Goal: Task Accomplishment & Management: Use online tool/utility

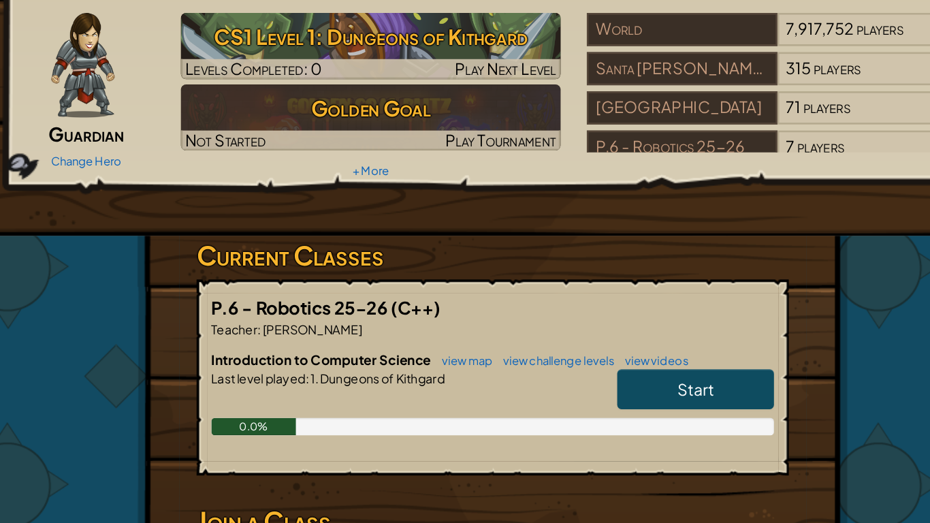
click at [629, 400] on span "Start" at bounding box center [624, 399] width 29 height 16
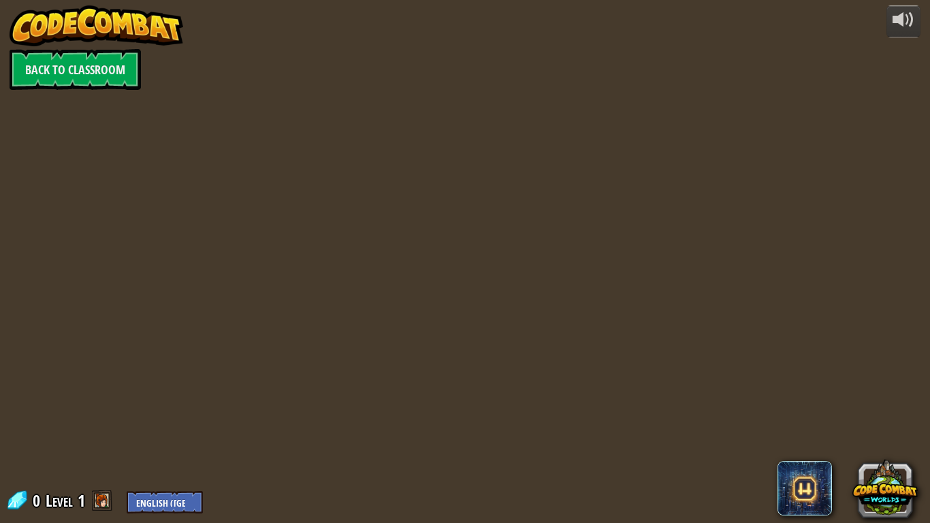
click at [321, 365] on div "powered by Back to Classroom 0 Level 1 English ([GEOGRAPHIC_DATA]) English ([GE…" at bounding box center [465, 261] width 930 height 523
click at [170, 511] on select "English ([GEOGRAPHIC_DATA]) English ([GEOGRAPHIC_DATA]) 简体中文 繁體中文 русский españ…" at bounding box center [165, 502] width 76 height 22
click at [172, 503] on select "English ([GEOGRAPHIC_DATA]) English ([GEOGRAPHIC_DATA]) 简体中文 繁體中文 русский españ…" at bounding box center [165, 502] width 76 height 22
click at [89, 74] on link "Back to Classroom" at bounding box center [75, 69] width 131 height 41
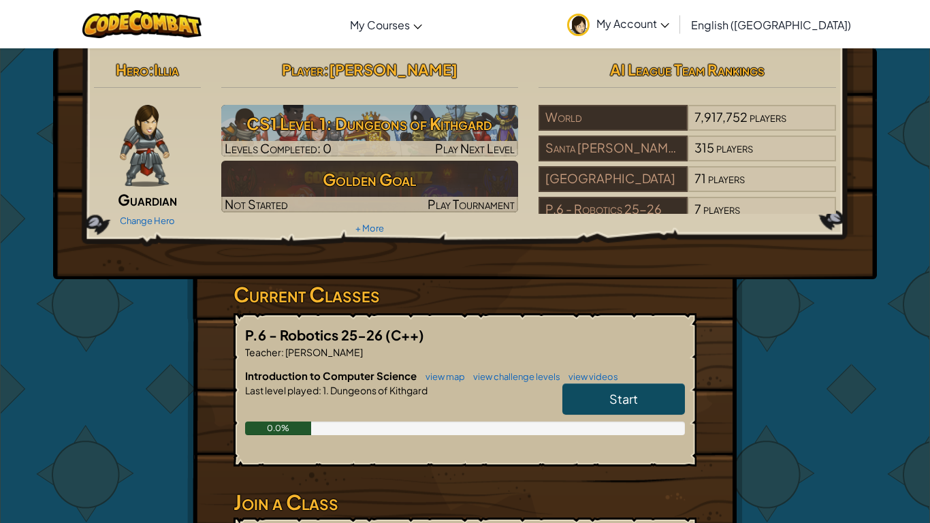
click at [578, 405] on link "Start" at bounding box center [624, 398] width 123 height 31
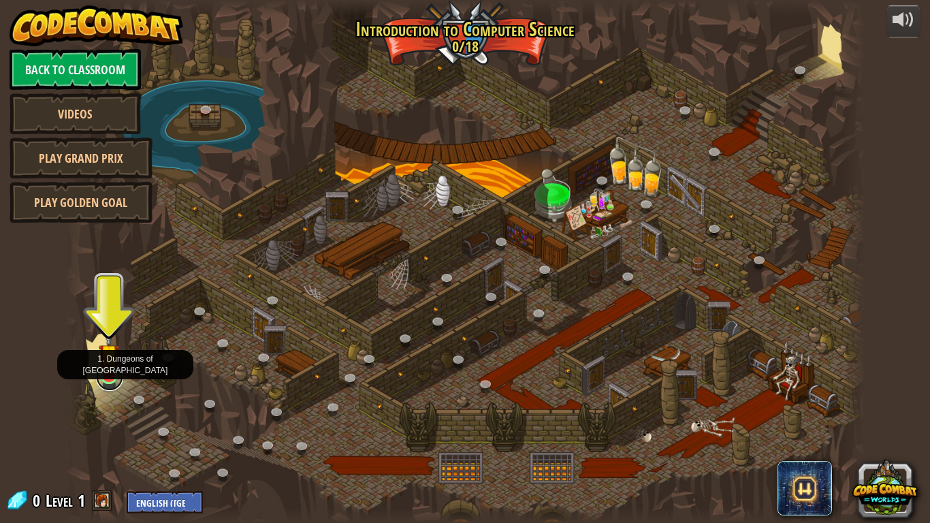
click at [110, 383] on link at bounding box center [109, 377] width 27 height 27
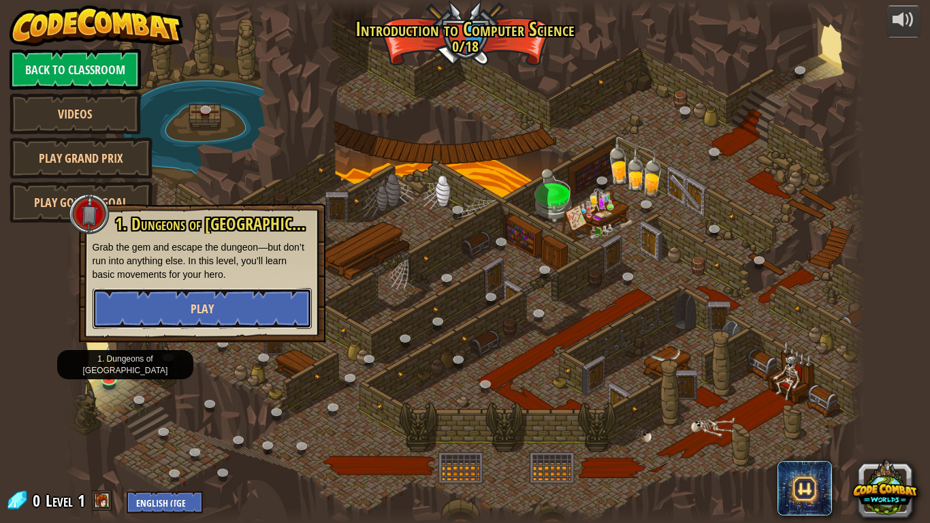
click at [177, 311] on button "Play" at bounding box center [202, 308] width 219 height 41
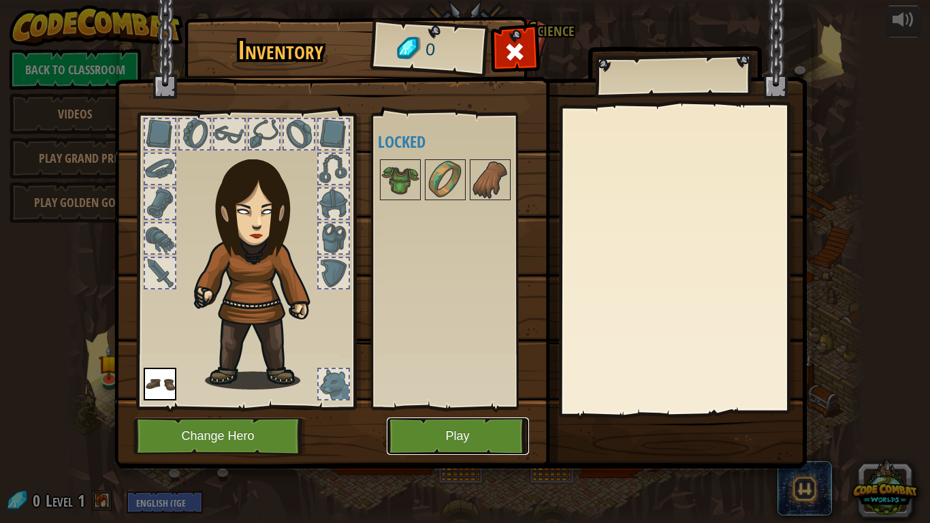
click at [422, 446] on button "Play" at bounding box center [458, 436] width 142 height 37
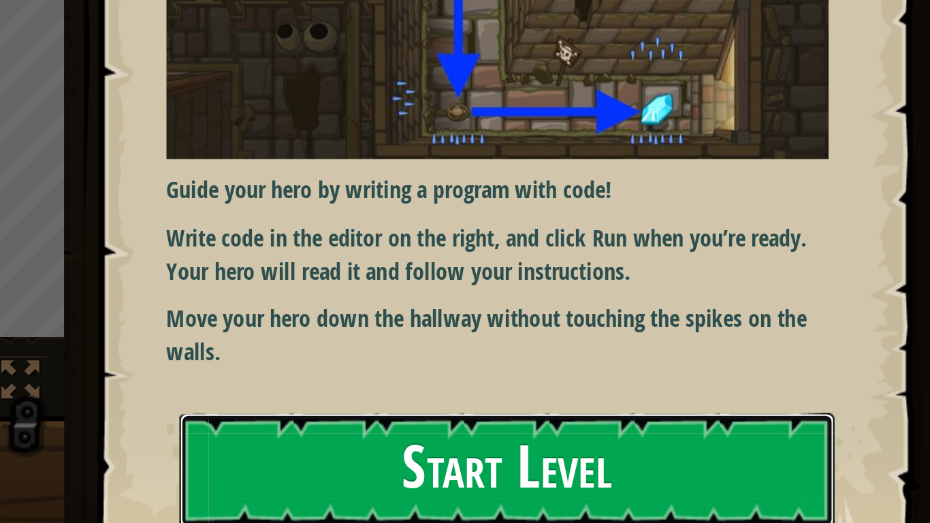
click at [785, 428] on button "Start Level" at bounding box center [733, 432] width 306 height 54
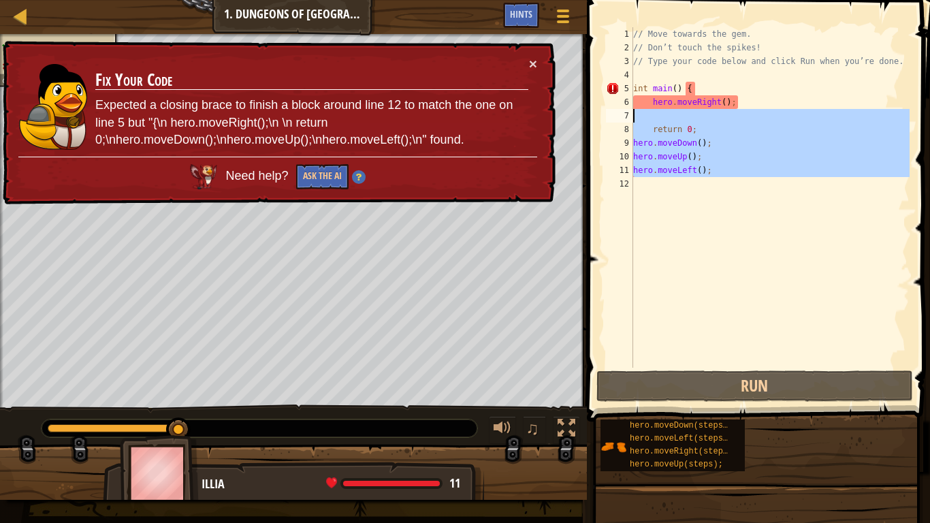
drag, startPoint x: 729, startPoint y: 177, endPoint x: 627, endPoint y: 113, distance: 120.0
click at [627, 113] on div "1 2 3 4 5 6 7 8 9 10 11 12 // Move towards the gem. // Don’t touch the spikes! …" at bounding box center [756, 197] width 307 height 341
type textarea "return 0;"
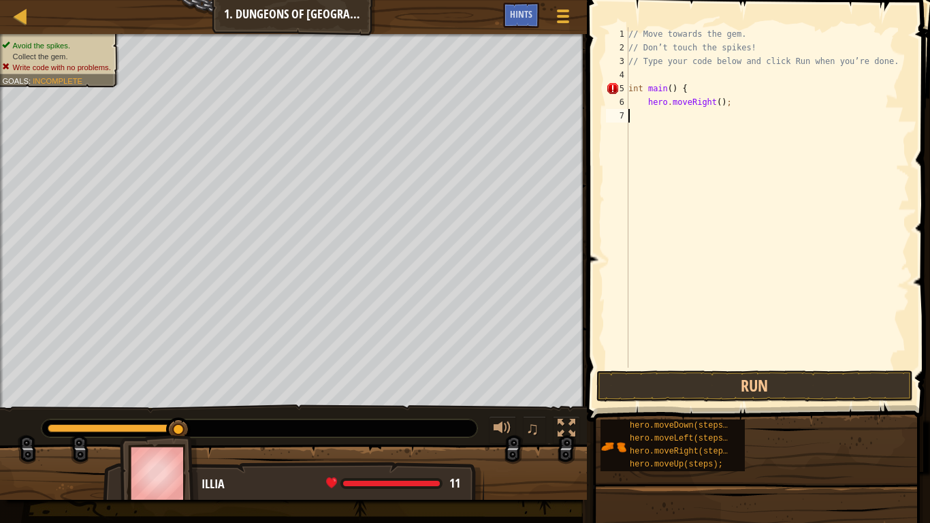
click at [722, 229] on div "// Move towards the gem. // Don’t touch the spikes! // Type your code below and…" at bounding box center [768, 211] width 284 height 368
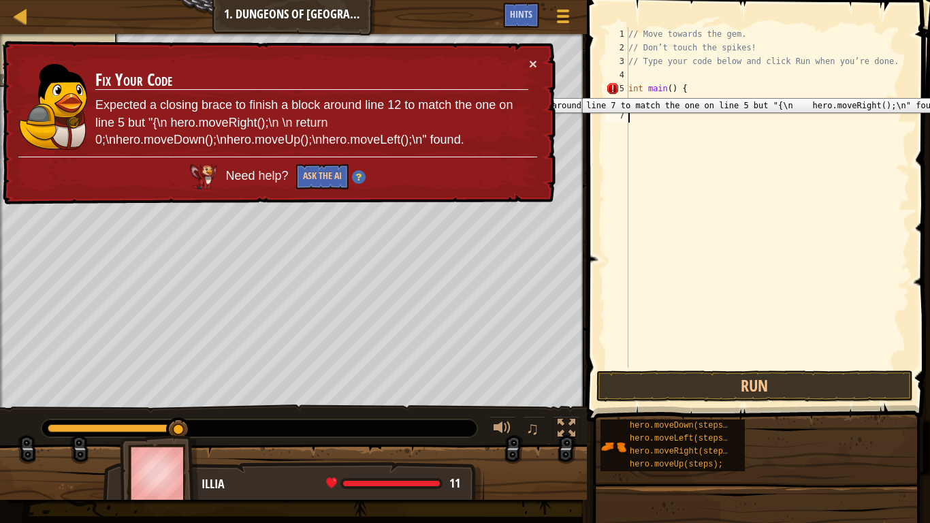
click at [610, 88] on div "5" at bounding box center [617, 89] width 22 height 14
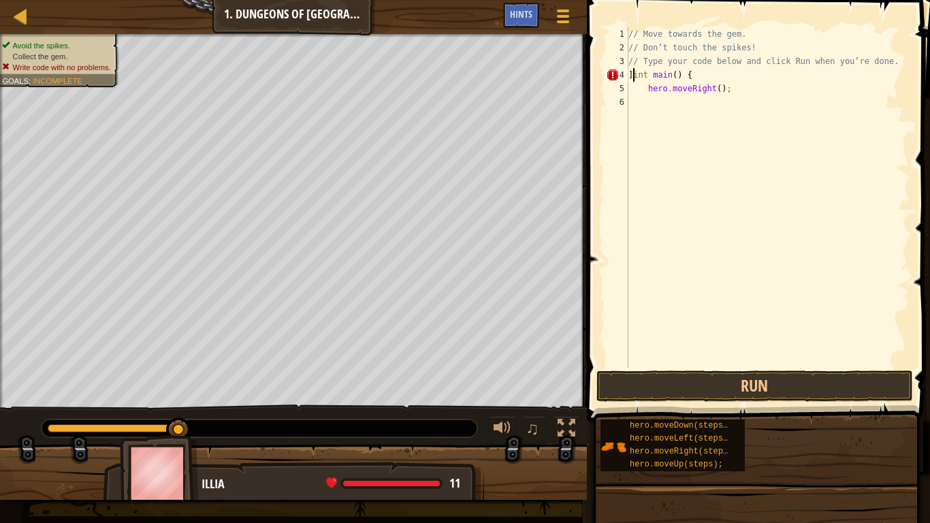
scroll to position [6, 1]
click at [644, 88] on div "// Move towards the gem. // Don’t touch the spikes! // Type your code below and…" at bounding box center [768, 211] width 284 height 368
type textarea "hero.moveRight();"
click at [689, 193] on div "// Move towards the gem. // Don’t touch the spikes! // Type your code below and…" at bounding box center [768, 211] width 284 height 368
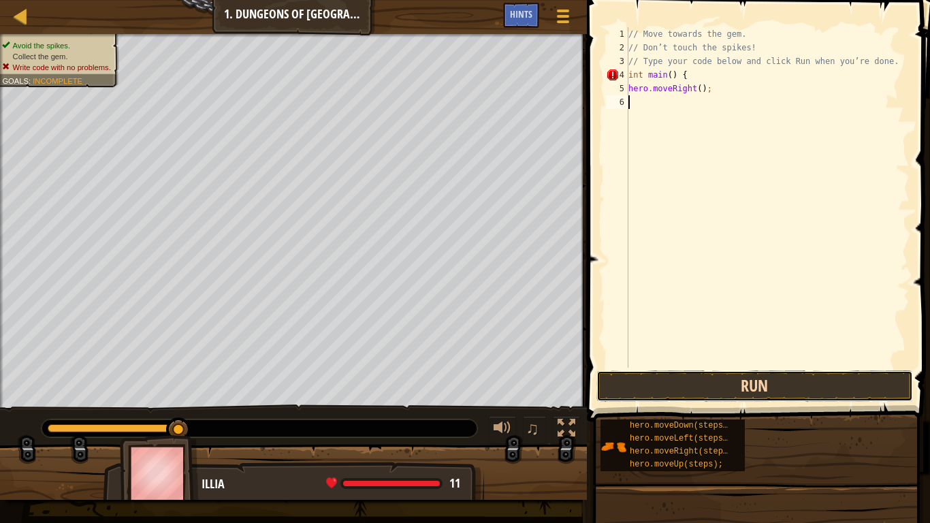
click at [690, 396] on button "Run" at bounding box center [755, 386] width 317 height 31
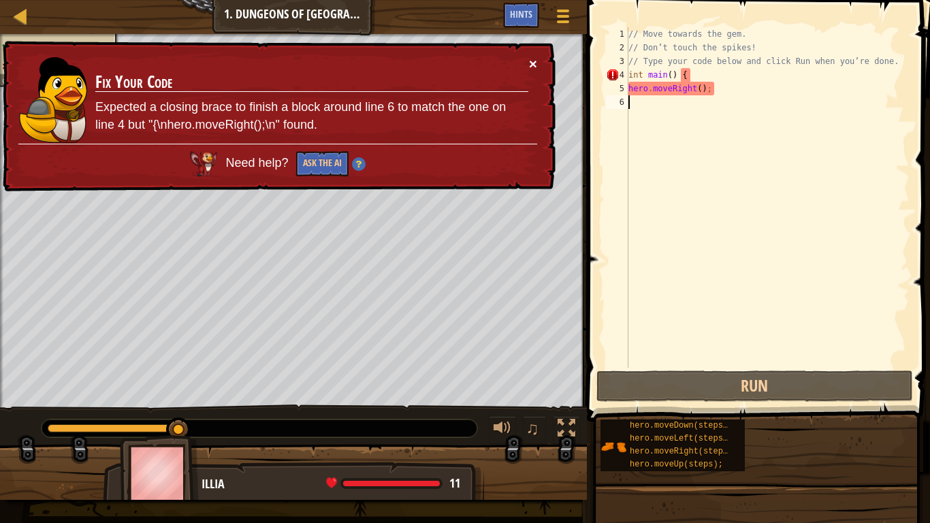
click at [529, 61] on button "×" at bounding box center [533, 64] width 8 height 14
click at [638, 89] on div "// Move towards the gem. // Don’t touch the spikes! // Type your code below and…" at bounding box center [768, 211] width 284 height 368
type textarea "hero.moveRight();"
click at [533, 66] on button "×" at bounding box center [533, 64] width 8 height 14
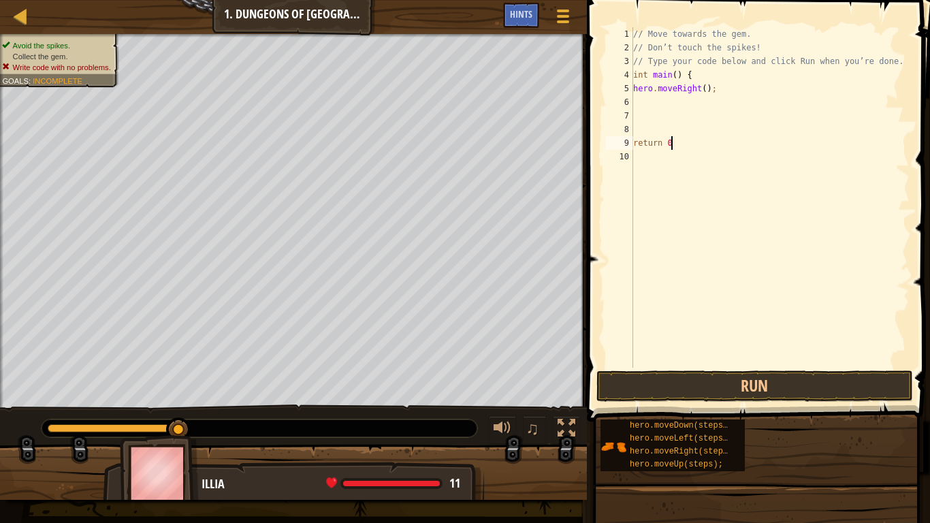
type textarea "return 0;"
click at [660, 78] on div "// Move towards the gem. // Don’t touch the spikes! // Type your code below and…" at bounding box center [770, 211] width 279 height 368
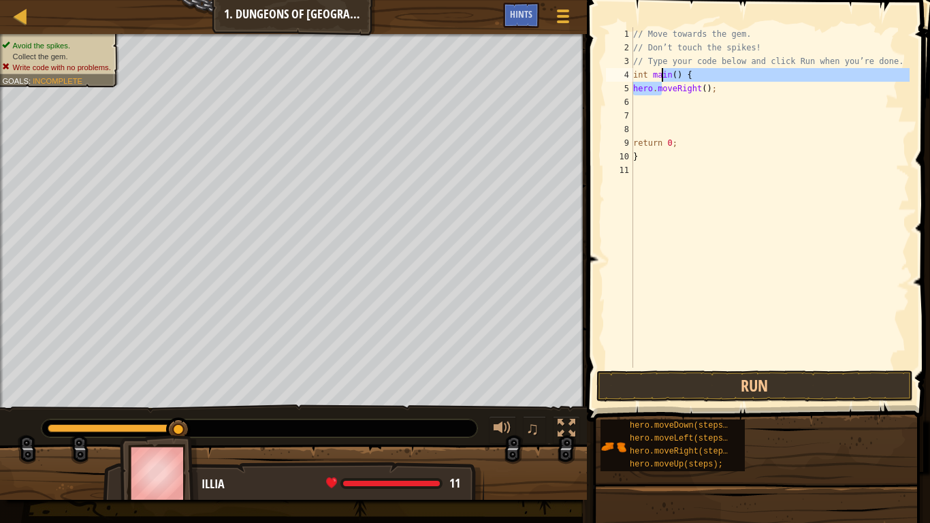
click at [659, 67] on div "// Move towards the gem. // Don’t touch the spikes! // Type your code below and…" at bounding box center [770, 211] width 279 height 368
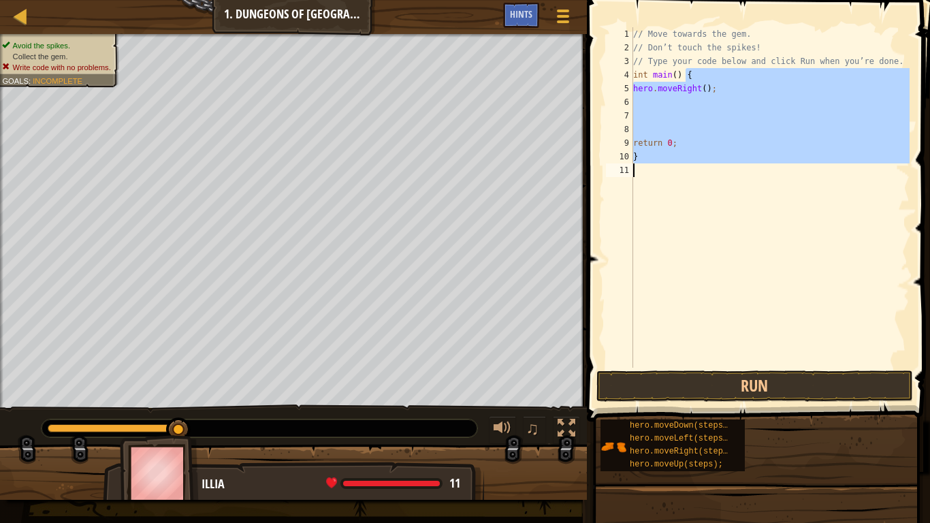
drag, startPoint x: 687, startPoint y: 70, endPoint x: 659, endPoint y: 159, distance: 92.6
click at [659, 159] on div "// Move towards the gem. // Don’t touch the spikes! // Type your code below and…" at bounding box center [770, 211] width 279 height 368
click at [664, 145] on div "// Move towards the gem. // Don’t touch the spikes! // Type your code below and…" at bounding box center [770, 197] width 279 height 341
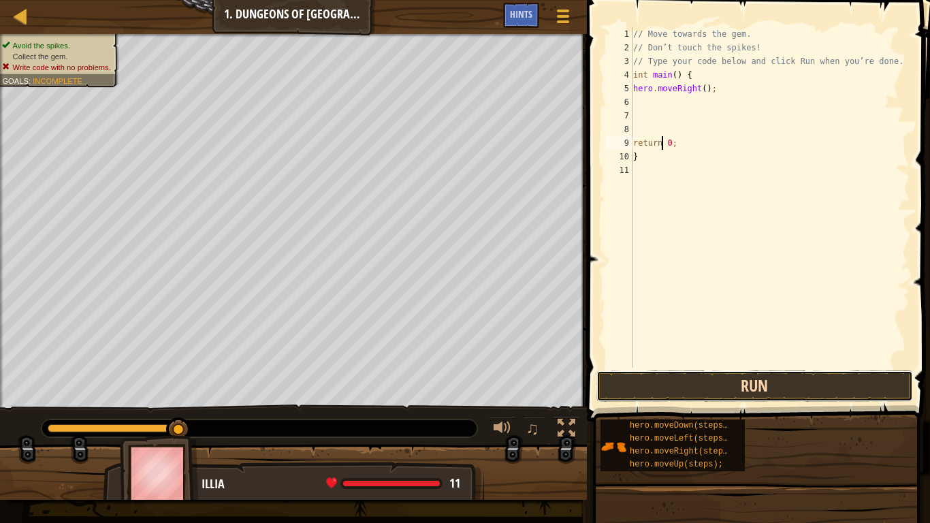
click at [737, 378] on button "Run" at bounding box center [755, 386] width 317 height 31
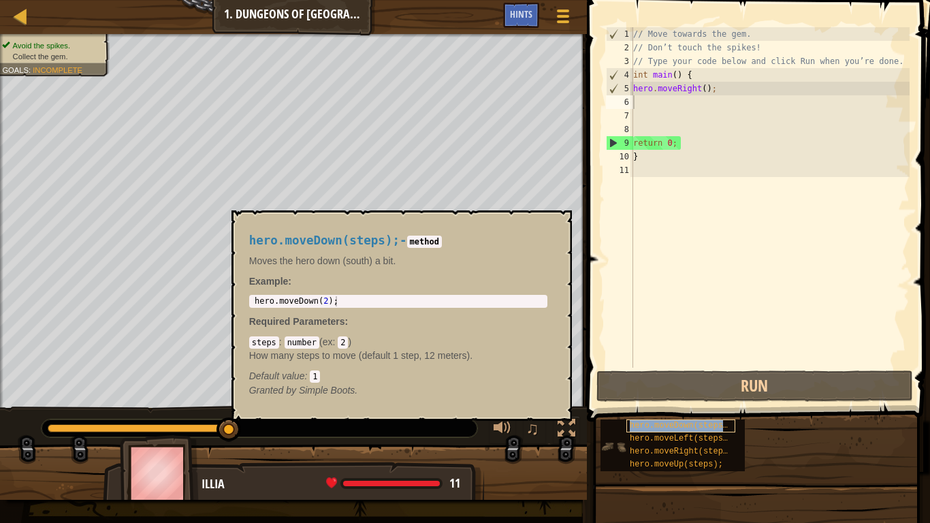
type textarea "hero.moveDown(steps);"
click at [672, 117] on div "// Move towards the gem. // Don’t touch the spikes! // Type your code below and…" at bounding box center [770, 197] width 279 height 341
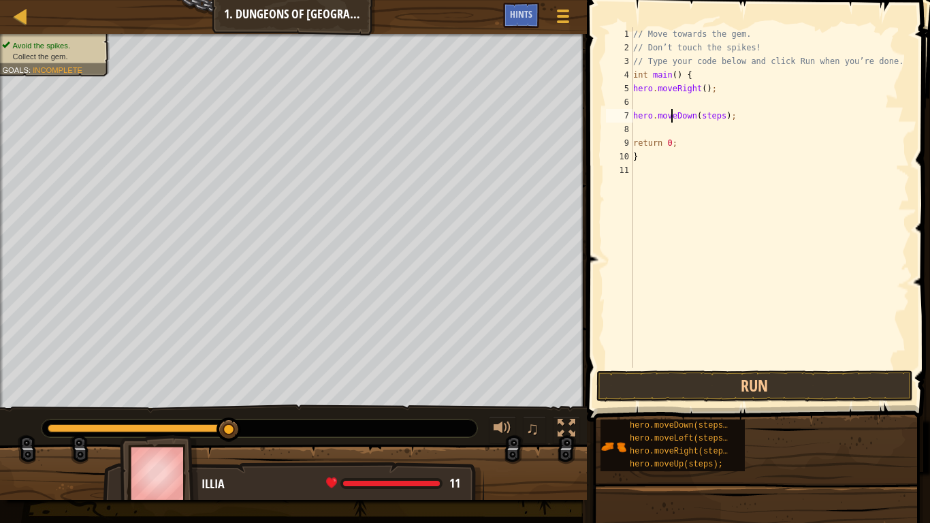
click at [726, 125] on div "// Move towards the gem. // Don’t touch the spikes! // Type your code below and…" at bounding box center [770, 211] width 279 height 368
click at [708, 107] on div "// Move towards the gem. // Don’t touch the spikes! // Type your code below and…" at bounding box center [770, 211] width 279 height 368
click at [711, 124] on div "// Move towards the gem. // Don’t touch the spikes! // Type your code below and…" at bounding box center [770, 211] width 279 height 368
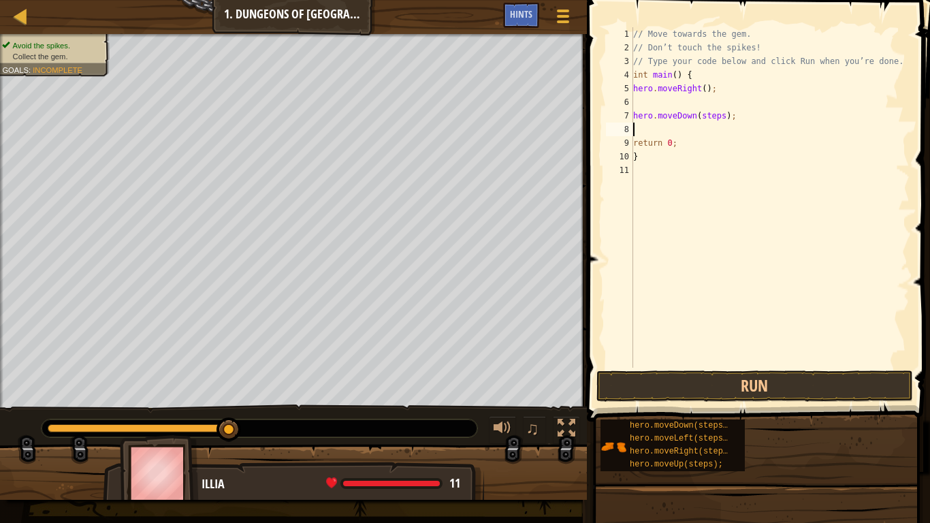
click at [717, 114] on div "// Move towards the gem. // Don’t touch the spikes! // Type your code below and…" at bounding box center [770, 211] width 279 height 368
type textarea "hero.moveDown(1);"
click at [678, 392] on button "Run" at bounding box center [755, 386] width 317 height 31
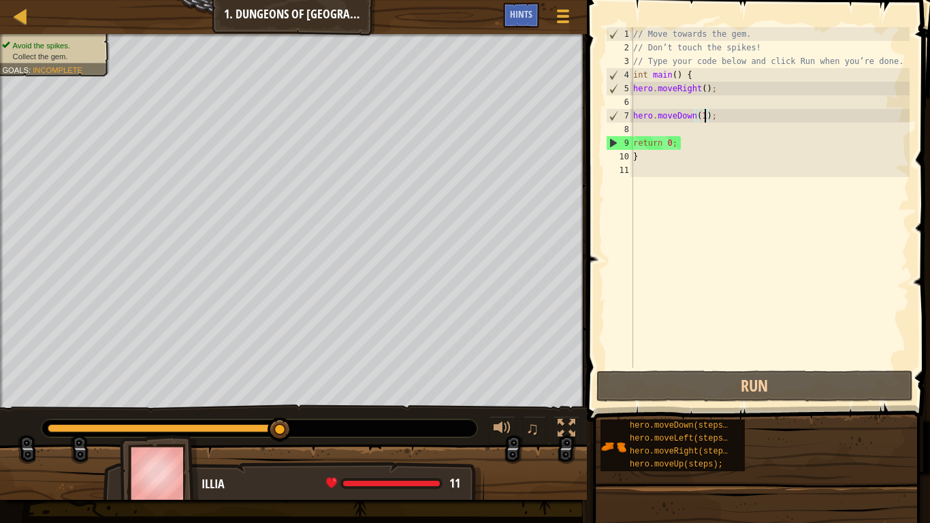
click at [659, 170] on div "// Move towards the gem. // Don’t touch the spikes! // Type your code below and…" at bounding box center [770, 211] width 279 height 368
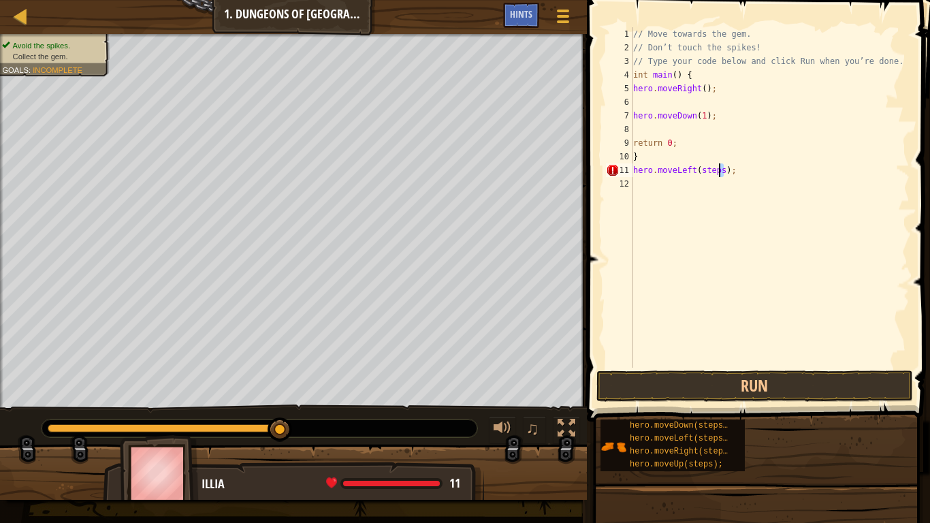
click at [717, 170] on div "// Move towards the gem. // Don’t touch the spikes! // Type your code below and…" at bounding box center [770, 211] width 279 height 368
click at [761, 173] on div "// Move towards the gem. // Don’t touch the spikes! // Type your code below and…" at bounding box center [770, 211] width 279 height 368
drag, startPoint x: 719, startPoint y: 170, endPoint x: 706, endPoint y: 164, distance: 13.7
click at [706, 164] on div "// Move towards the gem. // Don’t touch the spikes! // Type your code below and…" at bounding box center [770, 211] width 279 height 368
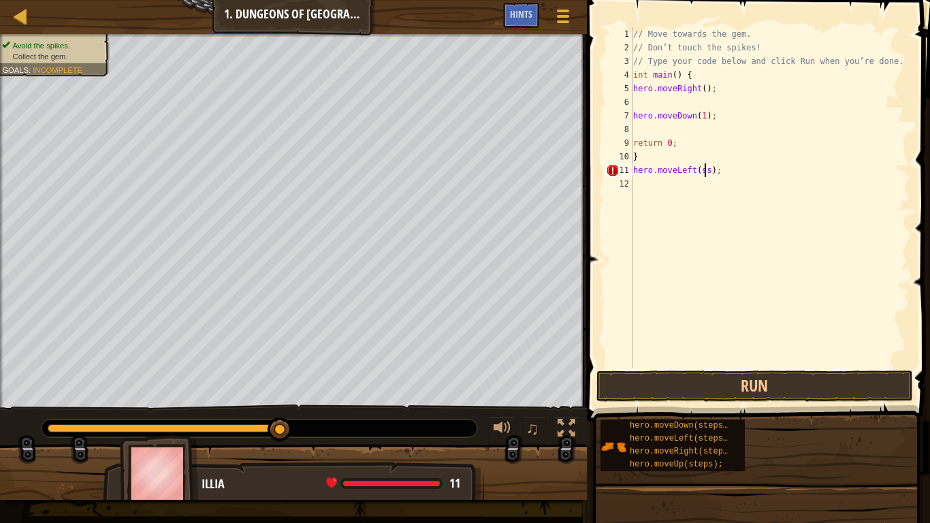
click at [706, 168] on div "// Move towards the gem. // Don’t touch the spikes! // Type your code below and…" at bounding box center [770, 211] width 279 height 368
click at [708, 168] on div "// Move towards the gem. // Don’t touch the spikes! // Type your code below and…" at bounding box center [770, 211] width 279 height 368
click at [773, 387] on button "Run" at bounding box center [755, 386] width 317 height 31
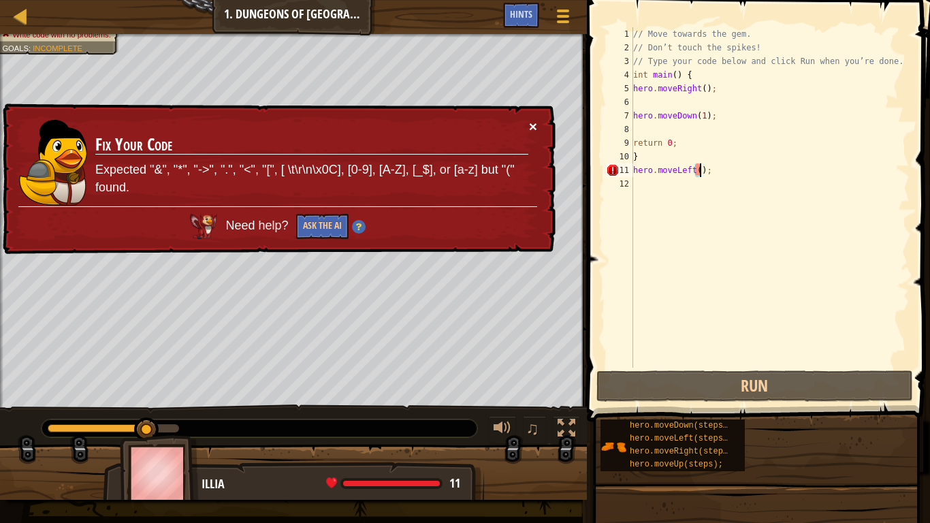
click at [533, 123] on button "×" at bounding box center [533, 126] width 8 height 14
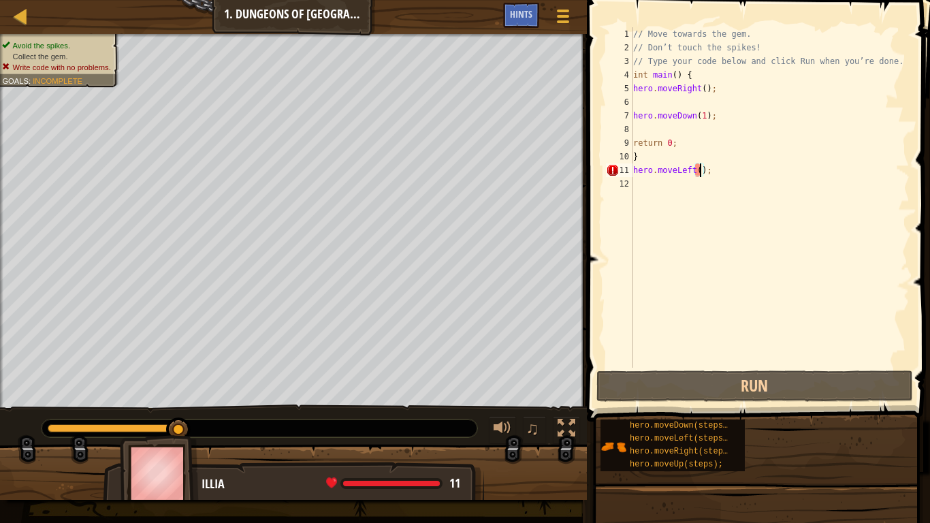
click at [719, 173] on div "// Move towards the gem. // Don’t touch the spikes! // Type your code below and…" at bounding box center [770, 211] width 279 height 368
click at [700, 174] on div "// Move towards the gem. // Don’t touch the spikes! // Type your code below and…" at bounding box center [770, 211] width 279 height 368
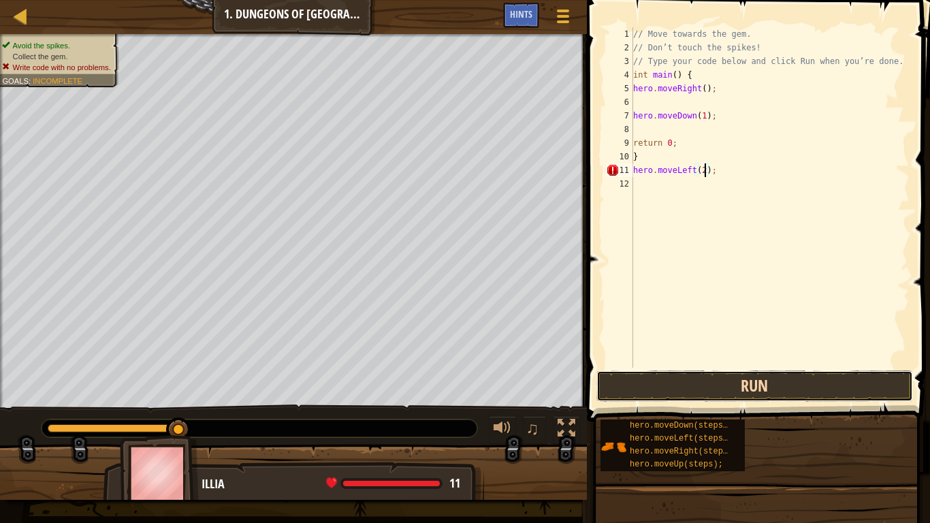
click at [752, 386] on button "Run" at bounding box center [755, 386] width 317 height 31
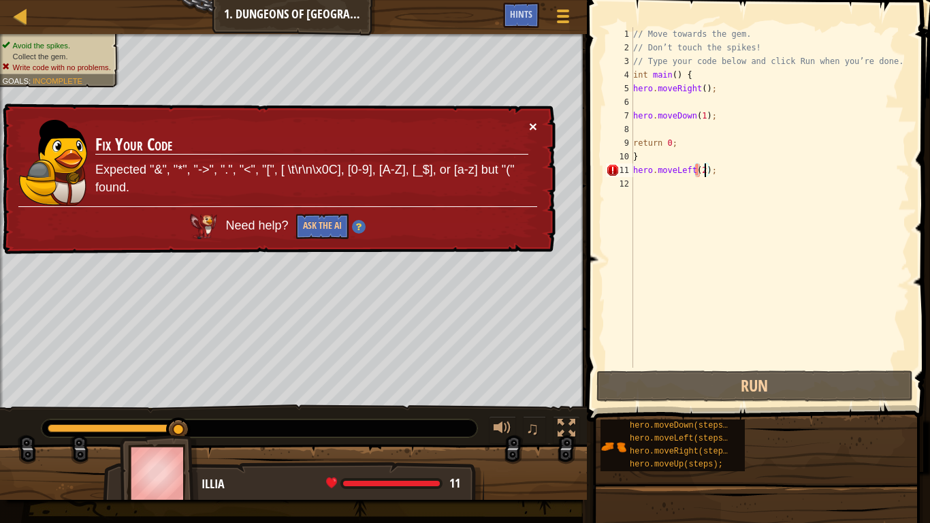
click at [532, 124] on button "×" at bounding box center [533, 126] width 8 height 14
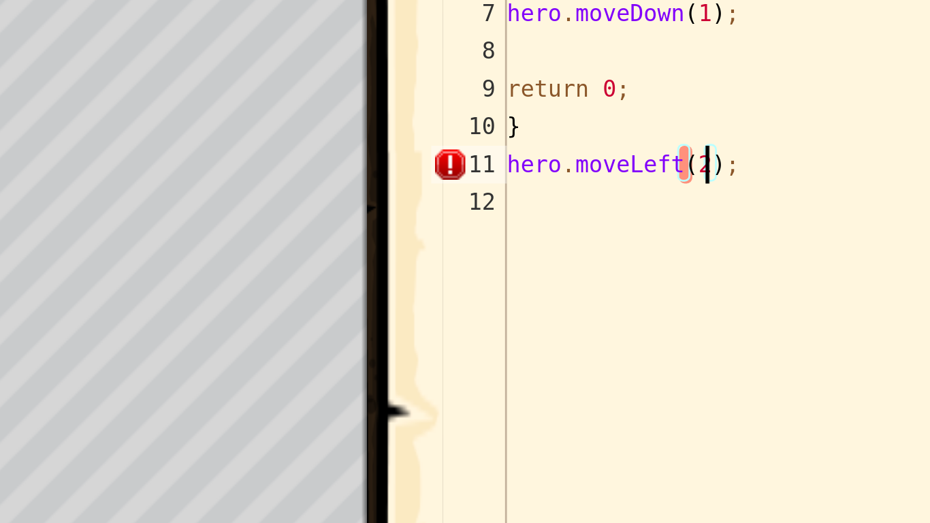
click at [700, 174] on div "// Move towards the gem. // Don’t touch the spikes! // Type your code below and…" at bounding box center [770, 211] width 279 height 368
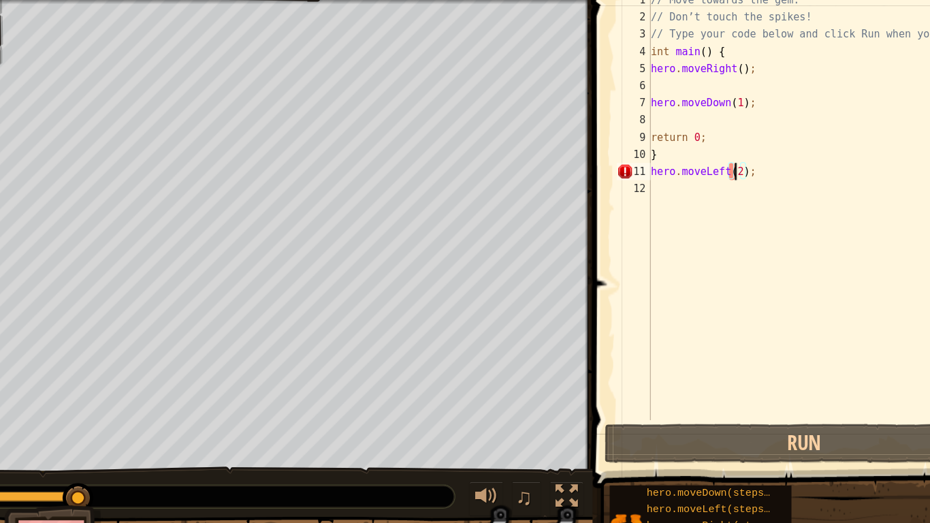
click at [706, 170] on div "// Move towards the gem. // Don’t touch the spikes! // Type your code below and…" at bounding box center [770, 211] width 279 height 368
click at [708, 171] on div "// Move towards the gem. // Don’t touch the spikes! // Type your code below and…" at bounding box center [770, 211] width 279 height 368
click at [704, 170] on div "// Move towards the gem. // Don’t touch the spikes! // Type your code below and…" at bounding box center [770, 211] width 279 height 368
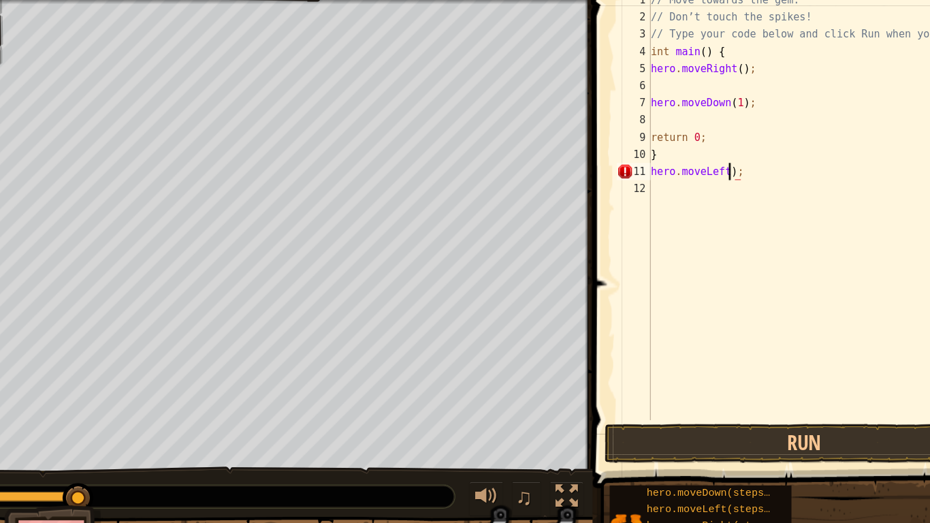
scroll to position [6, 10]
click at [707, 170] on div "// Move towards the gem. // Don’t touch the spikes! // Type your code below and…" at bounding box center [770, 211] width 279 height 368
click at [706, 167] on div "// Move towards the gem. // Don’t touch the spikes! // Type your code below and…" at bounding box center [770, 211] width 279 height 368
click at [704, 167] on div "// Move towards the gem. // Don’t touch the spikes! // Type your code below and…" at bounding box center [770, 211] width 279 height 368
click at [798, 386] on button "Run" at bounding box center [755, 386] width 317 height 31
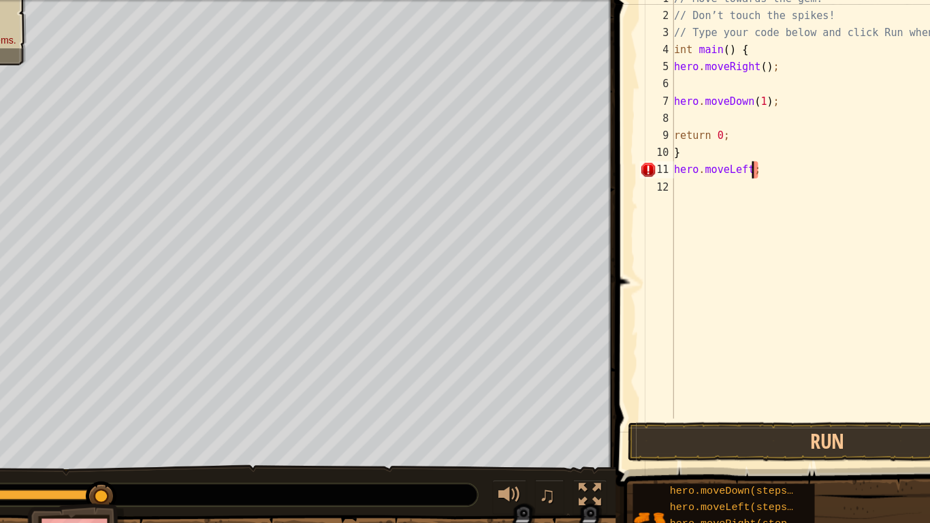
scroll to position [6, 9]
click at [710, 168] on div "// Move towards the gem. // Don’t touch the spikes! // Type your code below and…" at bounding box center [770, 211] width 279 height 368
click at [691, 389] on button "Run" at bounding box center [755, 386] width 317 height 31
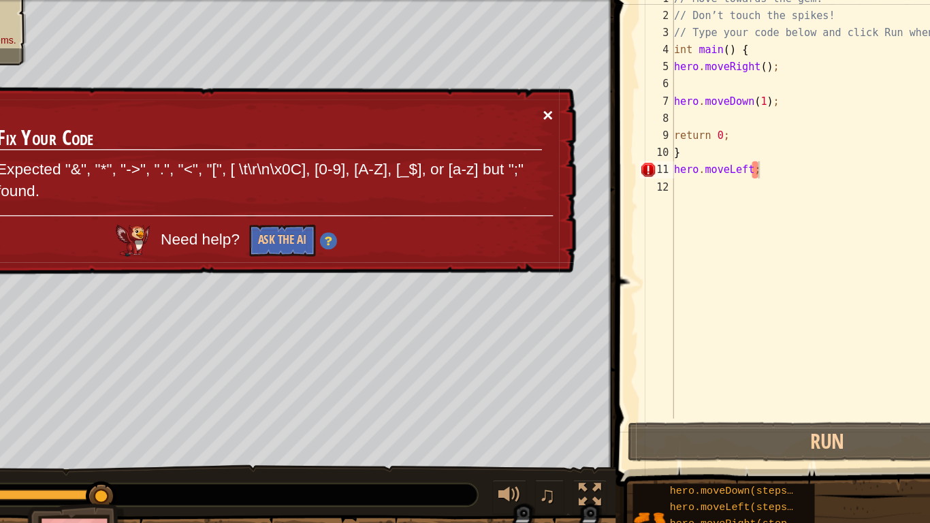
click at [531, 127] on button "×" at bounding box center [533, 126] width 8 height 14
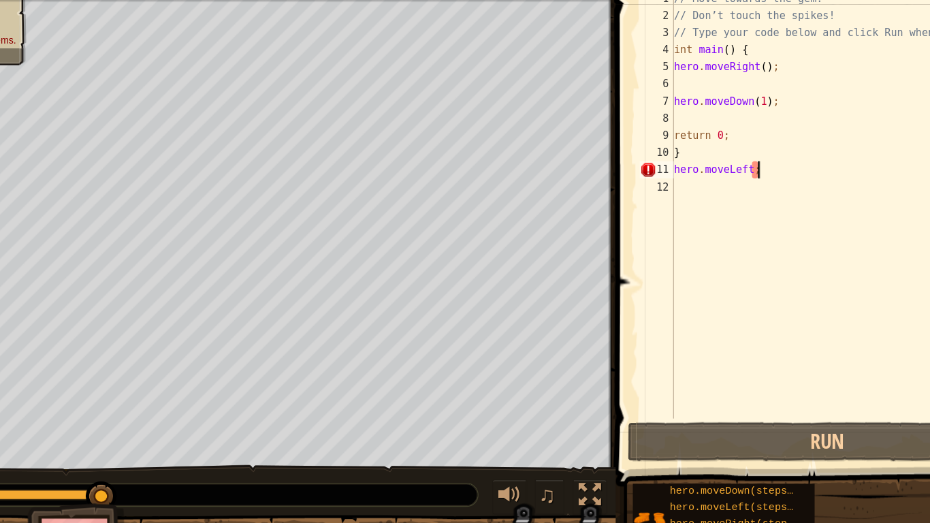
type textarea "hero.moveLeft"
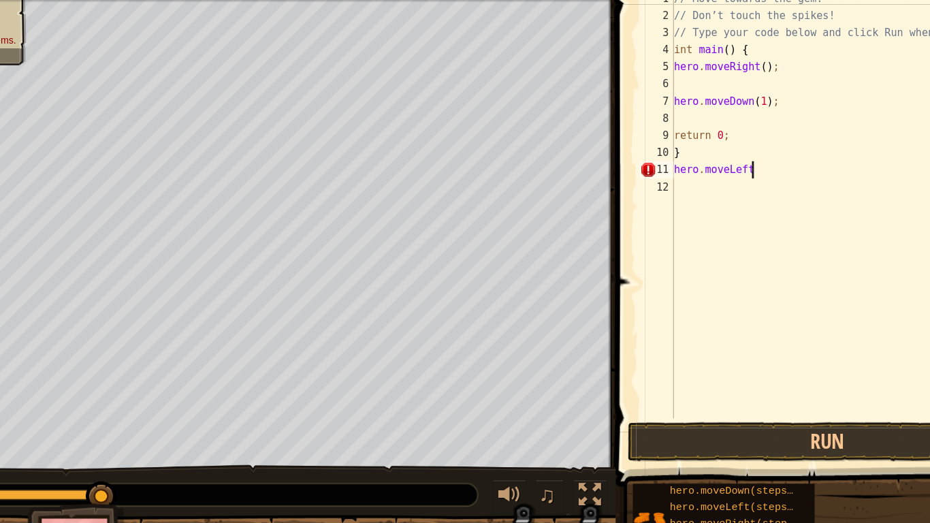
scroll to position [6, 8]
click at [651, 187] on div "// Move towards the gem. // Don’t touch the spikes! // Type your code below and…" at bounding box center [770, 211] width 279 height 368
click at [706, 172] on div "// Move towards the gem. // Don’t touch the spikes! // Type your code below and…" at bounding box center [770, 211] width 279 height 368
click at [693, 85] on div "// Move towards the gem. // Don’t touch the spikes! // Type your code below and…" at bounding box center [770, 211] width 279 height 368
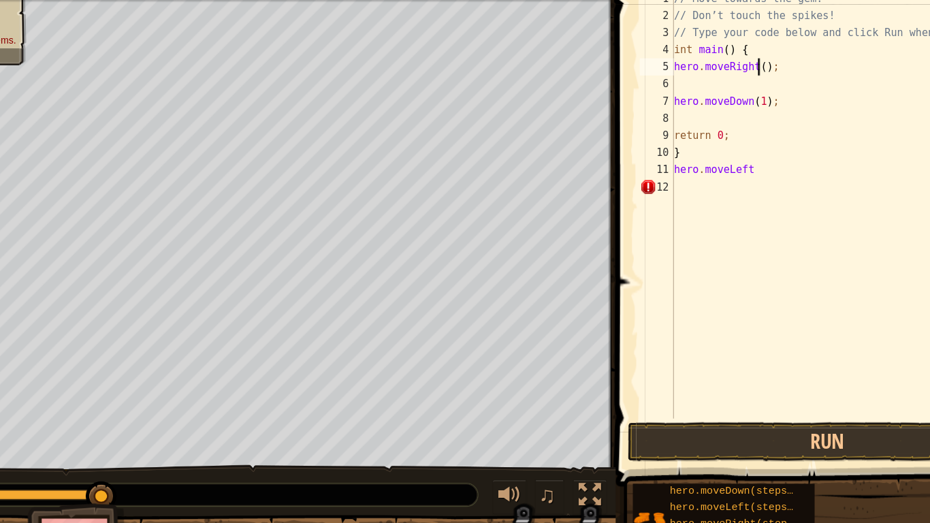
click at [699, 91] on div "// Move towards the gem. // Don’t touch the spikes! // Type your code below and…" at bounding box center [770, 211] width 279 height 368
click at [708, 91] on div "// Move towards the gem. // Don’t touch the spikes! // Type your code below and…" at bounding box center [770, 211] width 279 height 368
click at [700, 91] on div "// Move towards the gem. // Don’t touch the spikes! // Type your code below and…" at bounding box center [770, 211] width 279 height 368
click at [704, 91] on div "// Move towards the gem. // Don’t touch the spikes! // Type your code below and…" at bounding box center [770, 211] width 279 height 368
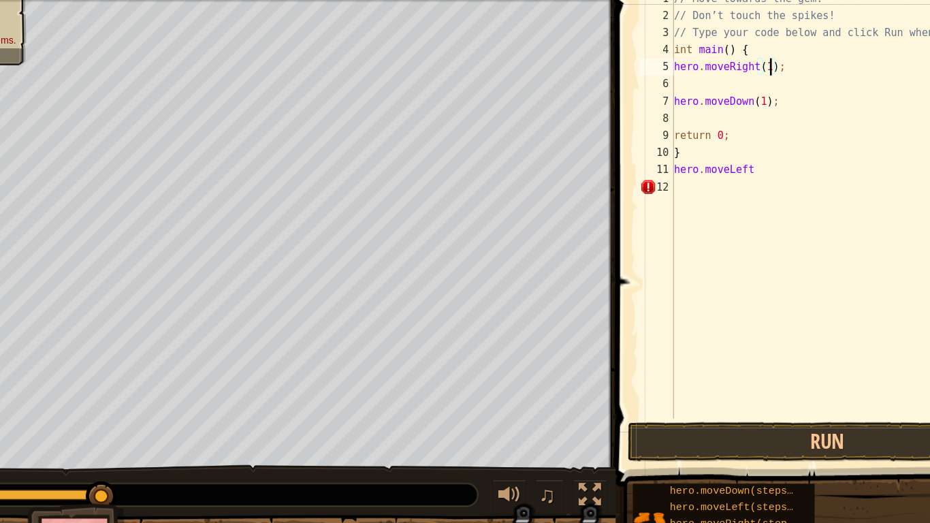
click at [668, 157] on div "// Move towards the gem. // Don’t touch the spikes! // Type your code below and…" at bounding box center [770, 211] width 279 height 368
type textarea "}"
click at [740, 181] on div "// Move towards the gem. // Don’t touch the spikes! // Type your code below and…" at bounding box center [770, 211] width 279 height 368
click at [661, 131] on div "// Move towards the gem. // Don’t touch the spikes! // Type your code below and…" at bounding box center [770, 211] width 279 height 368
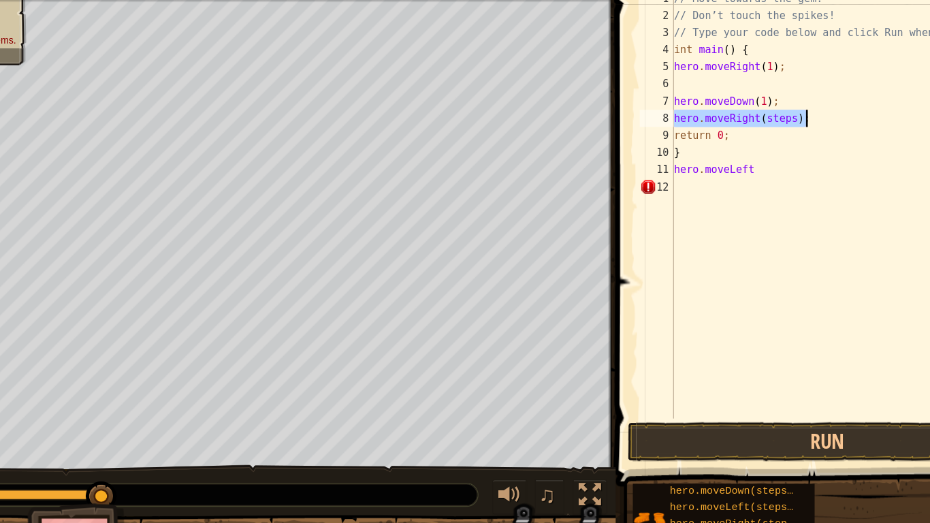
click at [715, 130] on div "// Move towards the gem. // Don’t touch the spikes! // Type your code below and…" at bounding box center [770, 197] width 279 height 341
click at [715, 130] on div "// Move towards the gem. // Don’t touch the spikes! // Type your code below and…" at bounding box center [770, 211] width 279 height 368
type textarea "hero.moveRight();"
click at [651, 361] on div "// Move towards the gem. // Don’t touch the spikes! // Type your code below and…" at bounding box center [770, 211] width 279 height 368
click at [702, 132] on div "// Move towards the gem. // Don’t touch the spikes! // Type your code below and…" at bounding box center [770, 211] width 279 height 368
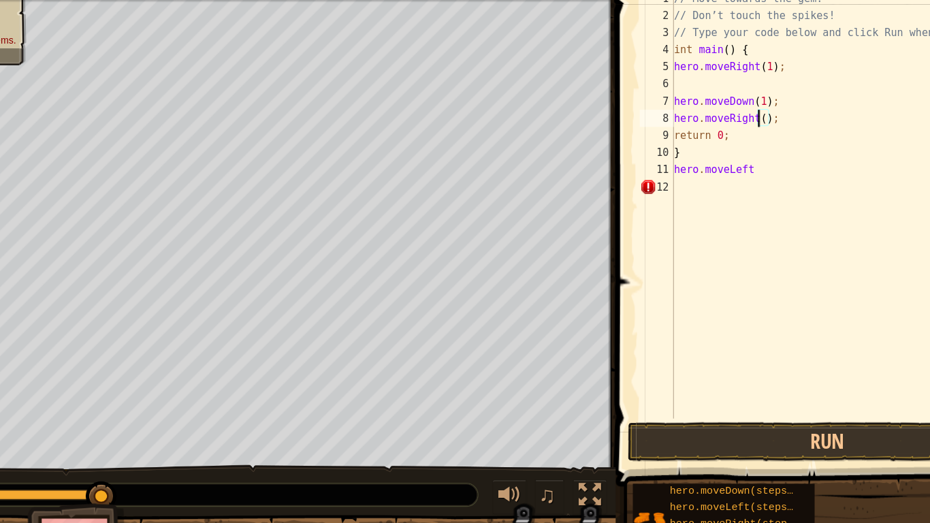
click at [710, 132] on div "// Move towards the gem. // Don’t touch the spikes! // Type your code below and…" at bounding box center [770, 211] width 279 height 368
click at [701, 132] on div "// Move towards the gem. // Don’t touch the spikes! // Type your code below and…" at bounding box center [770, 211] width 279 height 368
click at [708, 132] on div "// Move towards the gem. // Don’t touch the spikes! // Type your code below and…" at bounding box center [770, 211] width 279 height 368
click at [707, 134] on div "// Move towards the gem. // Don’t touch the spikes! // Type your code below and…" at bounding box center [770, 211] width 279 height 368
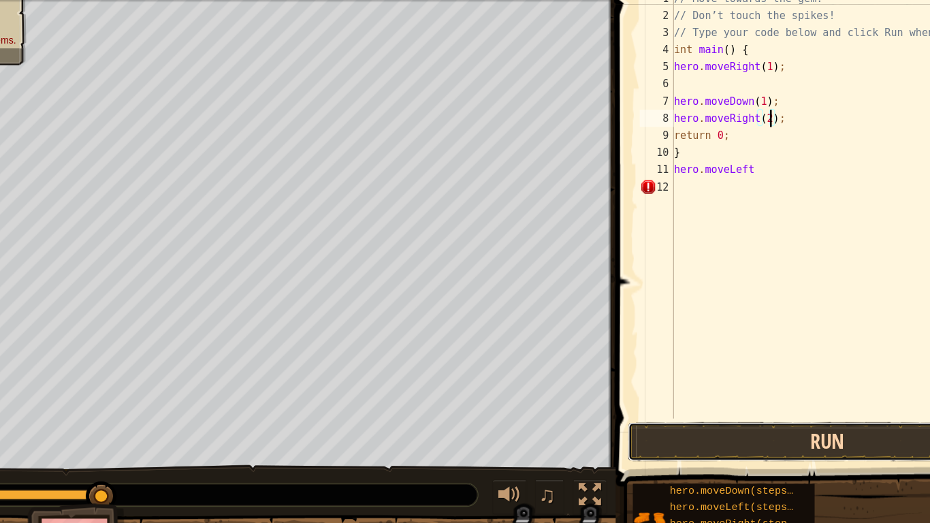
click at [723, 386] on button "Run" at bounding box center [755, 386] width 317 height 31
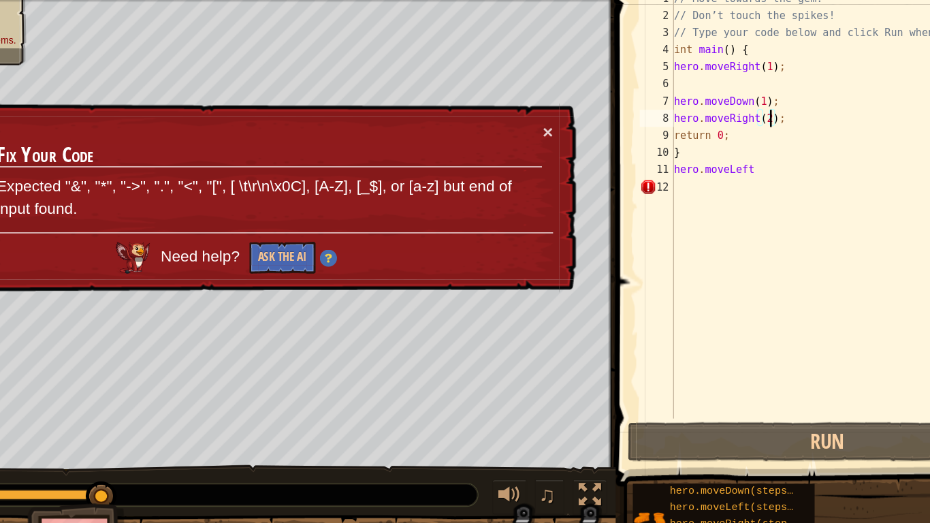
click at [682, 155] on div "// Move towards the gem. // Don’t touch the spikes! // Type your code below and…" at bounding box center [770, 211] width 279 height 368
type textarea "}"
click at [714, 99] on div "// Move towards the gem. // Don’t touch the spikes! // Type your code below and…" at bounding box center [770, 211] width 279 height 368
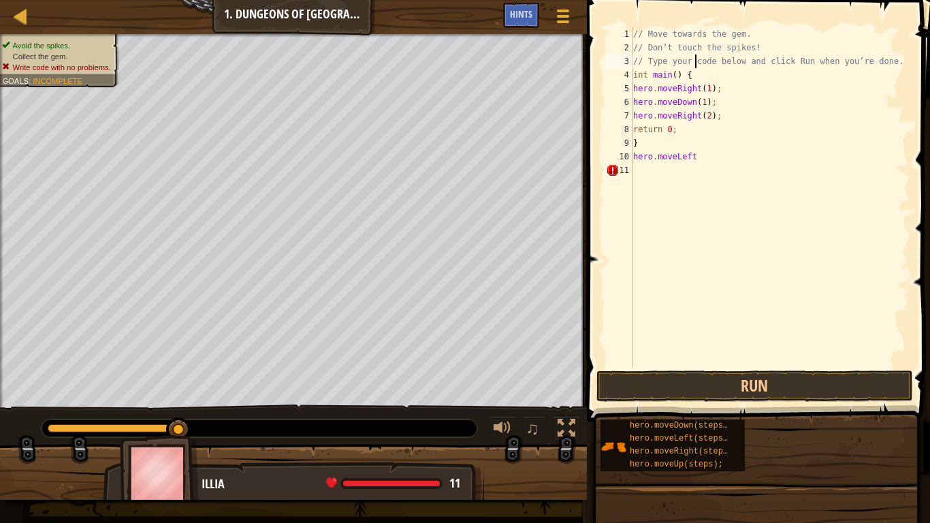
click at [695, 67] on div "// Move towards the gem. // Don’t touch the spikes! // Type your code below and…" at bounding box center [770, 211] width 279 height 368
click at [693, 89] on div "// Move towards the gem. // Don’t touch the spikes! // Type your code below and…" at bounding box center [770, 211] width 279 height 368
click at [703, 63] on div "// Move towards the gem. // Don’t touch the spikes! // Type your code below and…" at bounding box center [770, 211] width 279 height 368
type textarea "// Type your code below and click Run when you’re done."
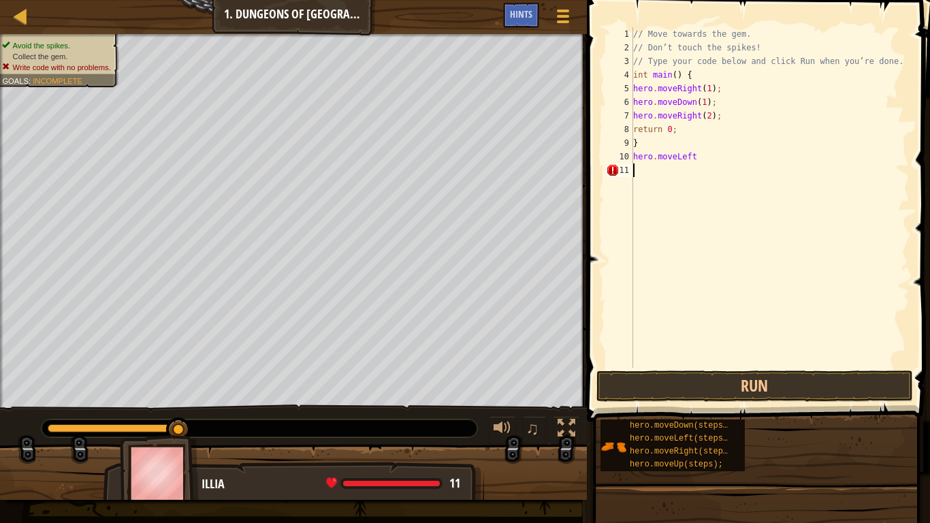
click at [638, 351] on div "// Move towards the gem. // Don’t touch the spikes! // Type your code below and…" at bounding box center [770, 211] width 279 height 368
click at [638, 404] on span at bounding box center [760, 191] width 354 height 462
click at [642, 381] on button "Run" at bounding box center [755, 386] width 317 height 31
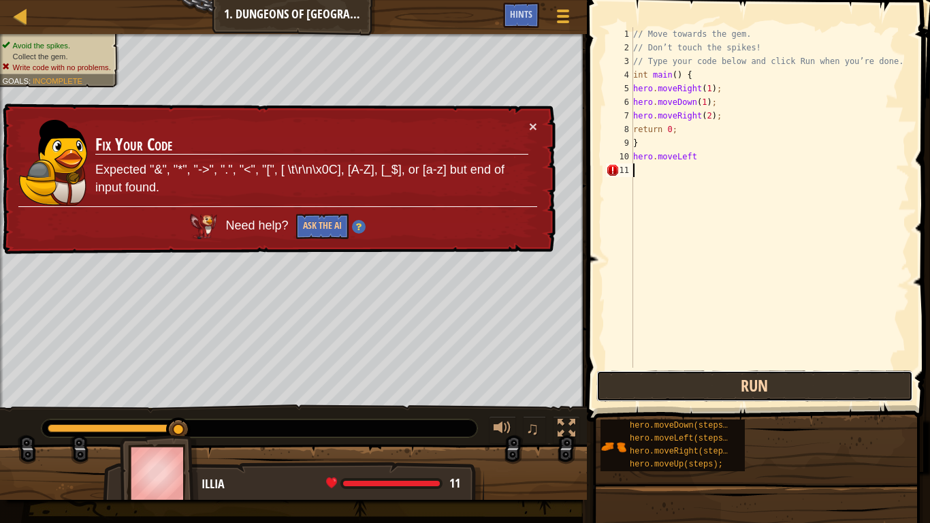
click at [700, 397] on button "Run" at bounding box center [755, 386] width 317 height 31
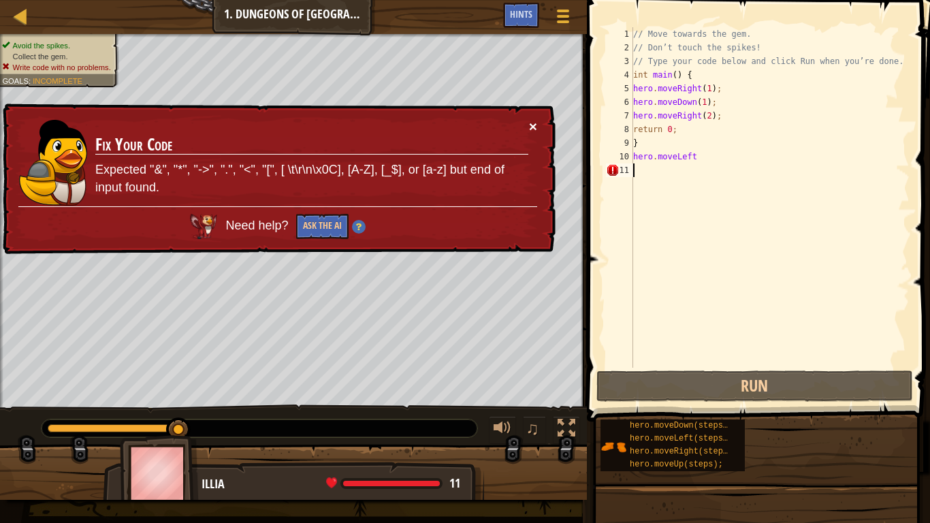
click at [529, 123] on button "×" at bounding box center [533, 126] width 8 height 14
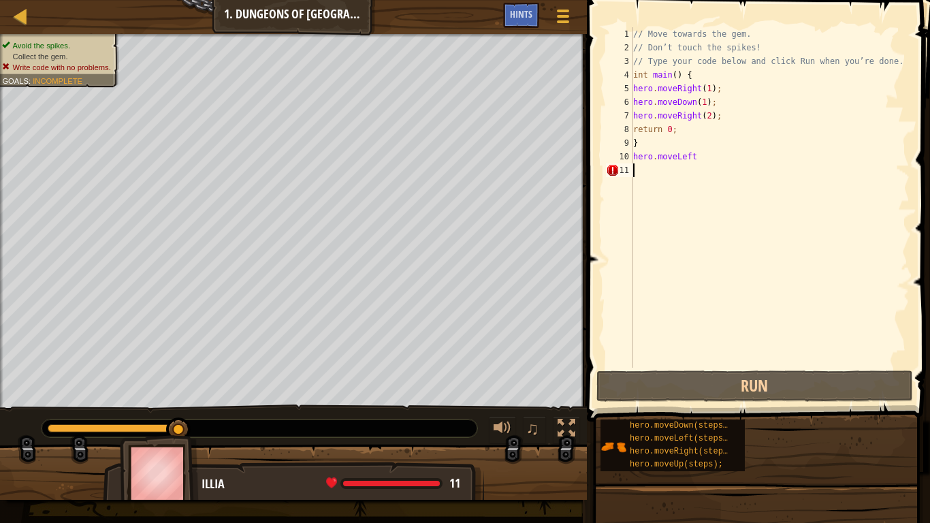
click at [699, 162] on div "// Move towards the gem. // Don’t touch the spikes! // Type your code below and…" at bounding box center [770, 211] width 279 height 368
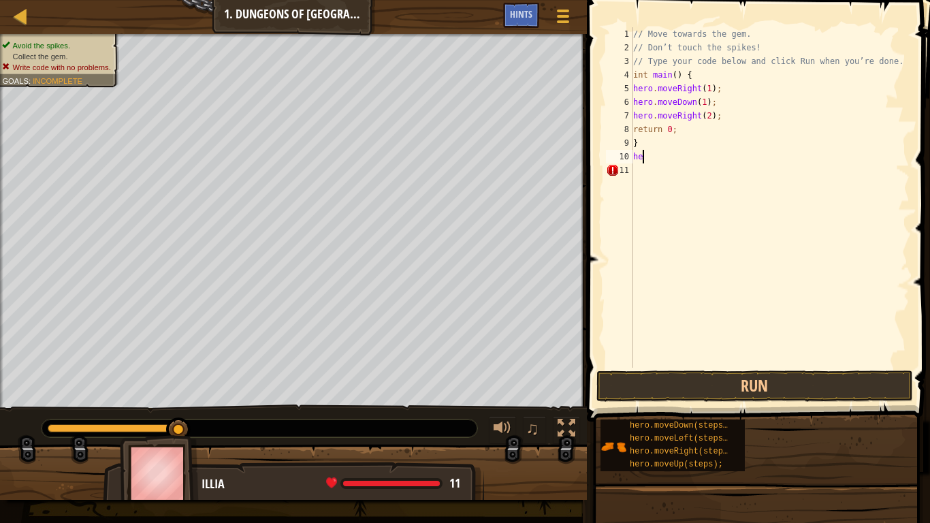
type textarea "h"
click at [729, 89] on div "// Move towards the gem. // Don’t touch the spikes! // Type your code below and…" at bounding box center [770, 211] width 279 height 368
type textarea "hero.moveRight(1);"
click at [743, 115] on div "// Move towards the gem. // Don’t touch the spikes! // Type your code below and…" at bounding box center [770, 211] width 279 height 368
type textarea "hero.moveDown(1);"
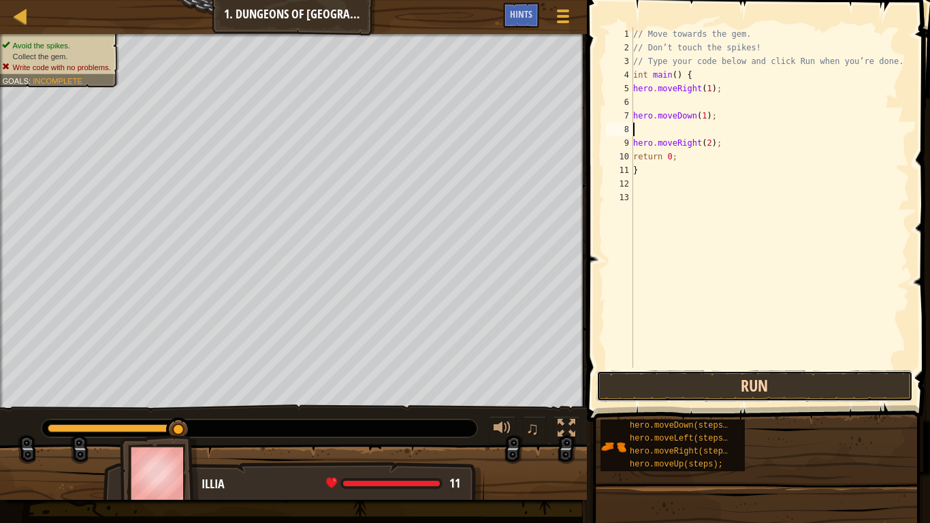
click at [718, 392] on button "Run" at bounding box center [755, 386] width 317 height 31
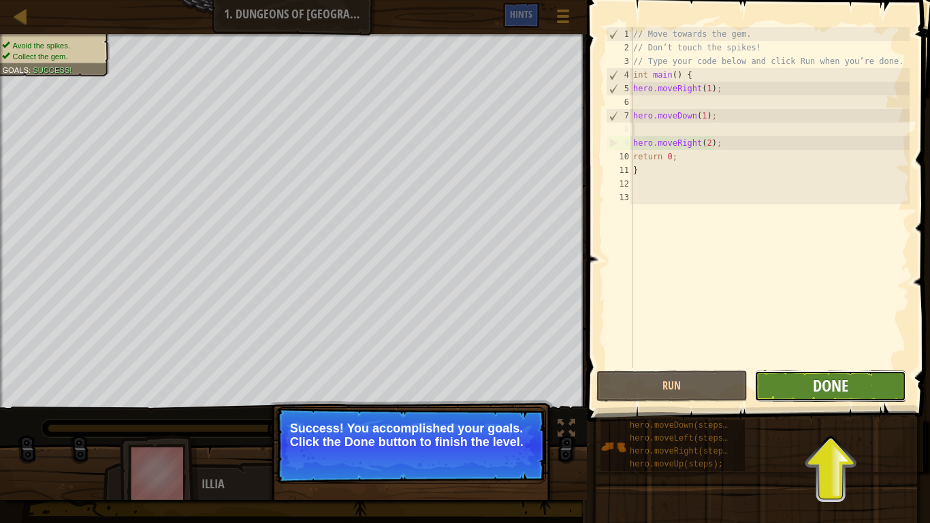
click at [846, 383] on span "Done" at bounding box center [830, 386] width 35 height 22
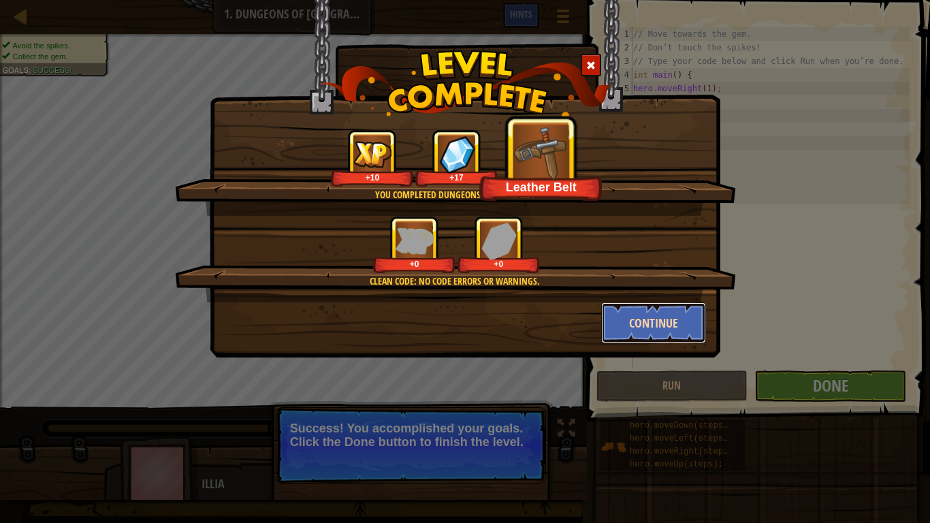
click at [629, 321] on button "Continue" at bounding box center [654, 322] width 106 height 41
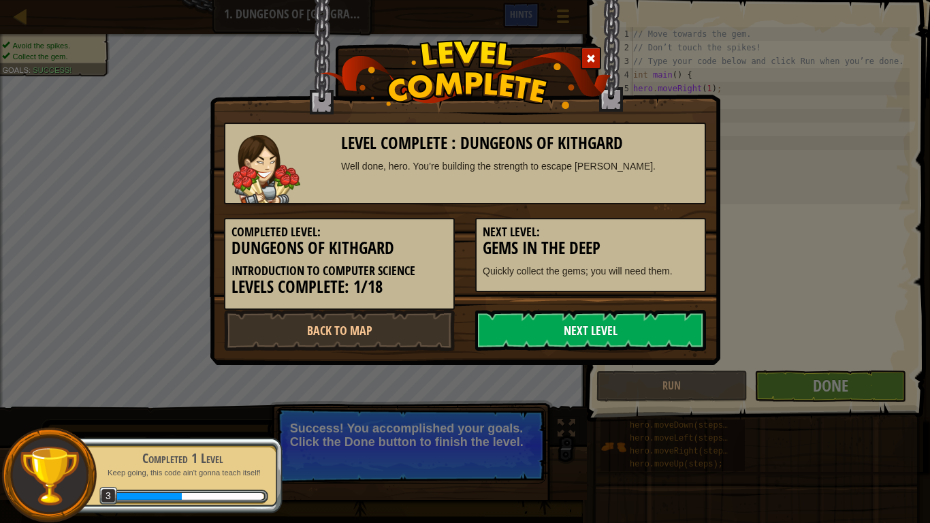
click at [629, 336] on link "Next Level" at bounding box center [590, 330] width 231 height 41
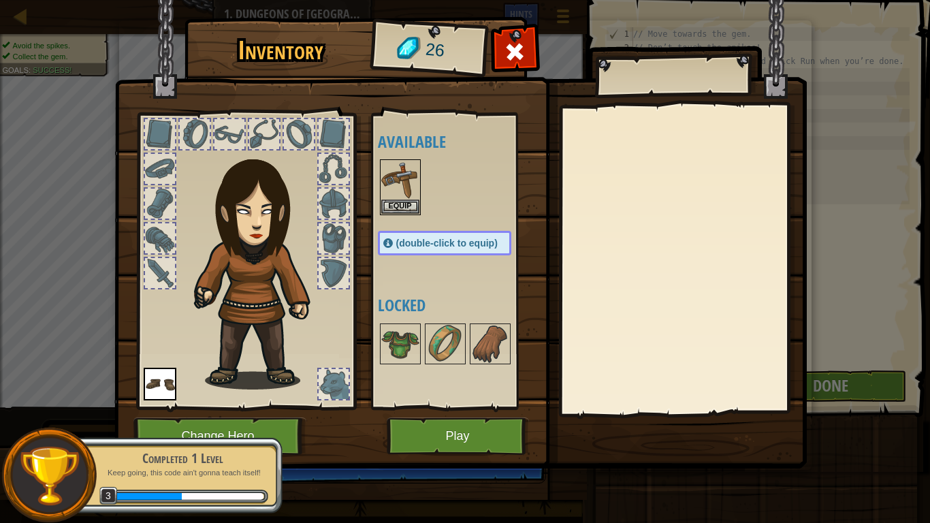
click at [363, 195] on img at bounding box center [460, 221] width 693 height 494
click at [388, 195] on img at bounding box center [400, 180] width 38 height 38
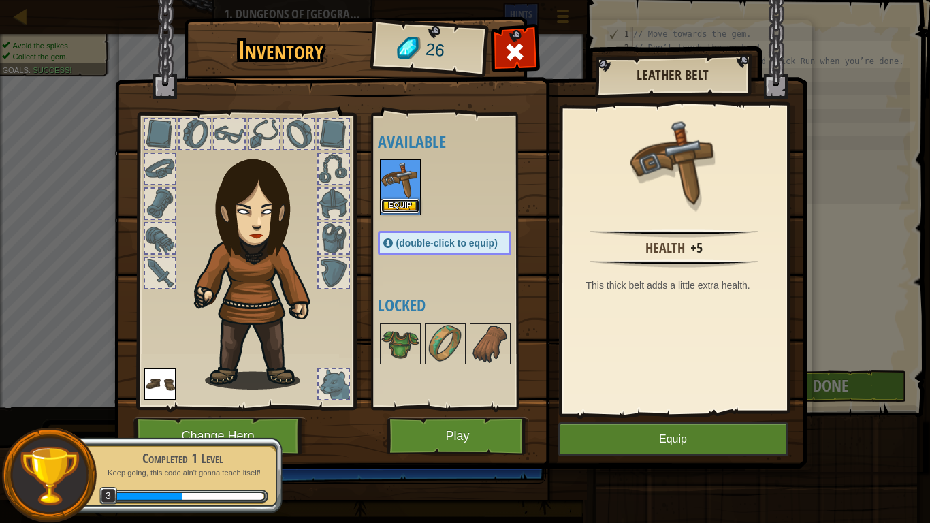
click at [390, 202] on button "Equip" at bounding box center [400, 206] width 38 height 14
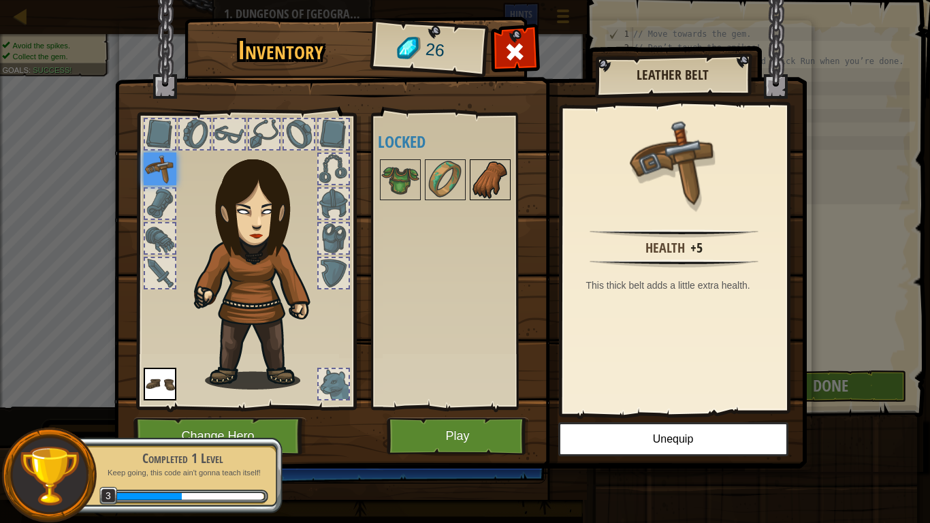
click at [487, 189] on img at bounding box center [490, 180] width 38 height 38
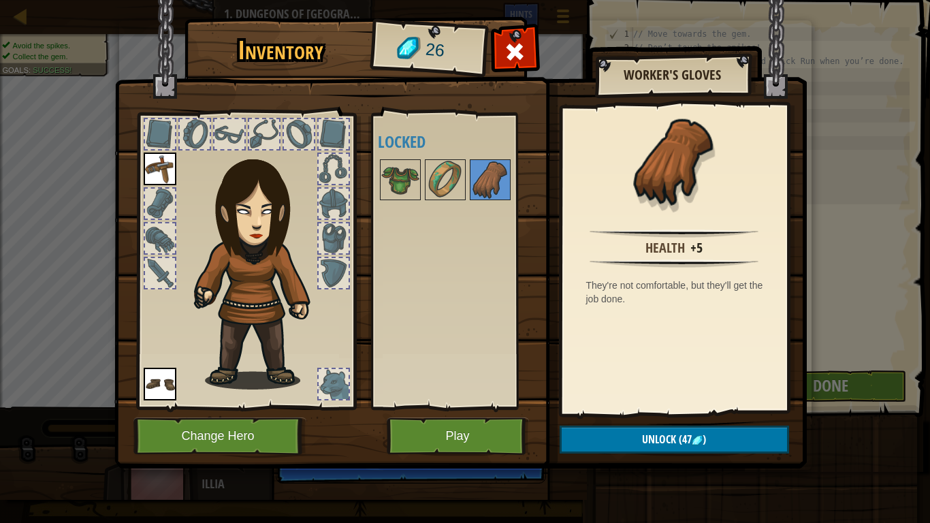
click at [320, 137] on div at bounding box center [334, 134] width 30 height 30
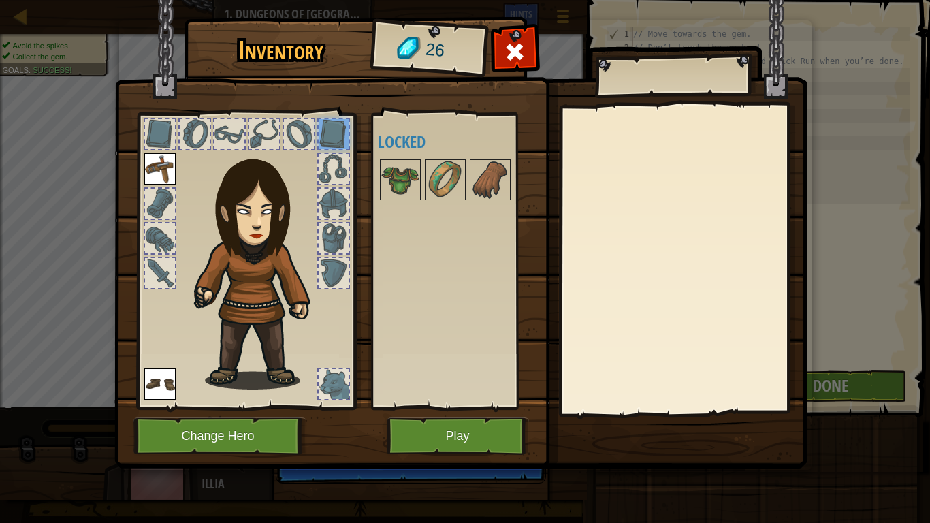
click at [301, 136] on div at bounding box center [299, 134] width 30 height 30
click at [260, 140] on div at bounding box center [264, 134] width 30 height 30
click at [219, 124] on div at bounding box center [230, 134] width 30 height 30
click at [167, 159] on img at bounding box center [160, 169] width 33 height 33
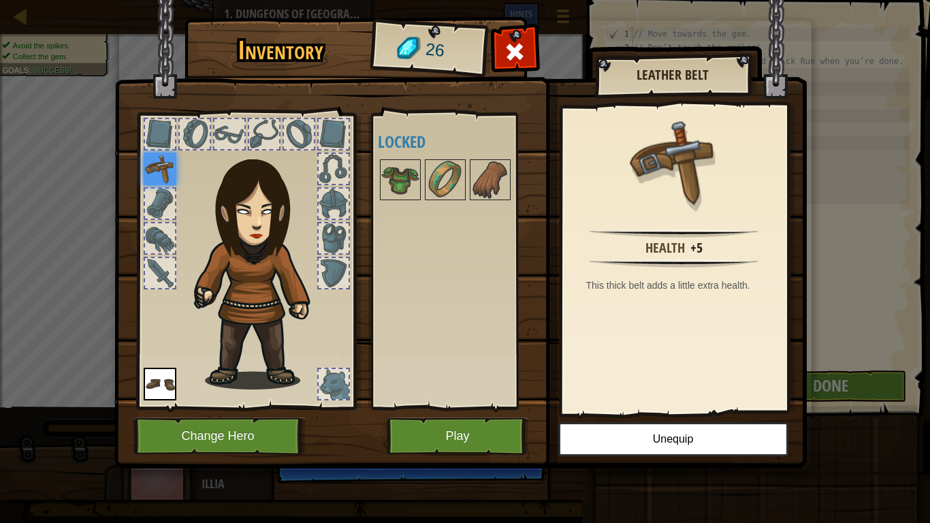
click at [171, 134] on div at bounding box center [160, 134] width 30 height 30
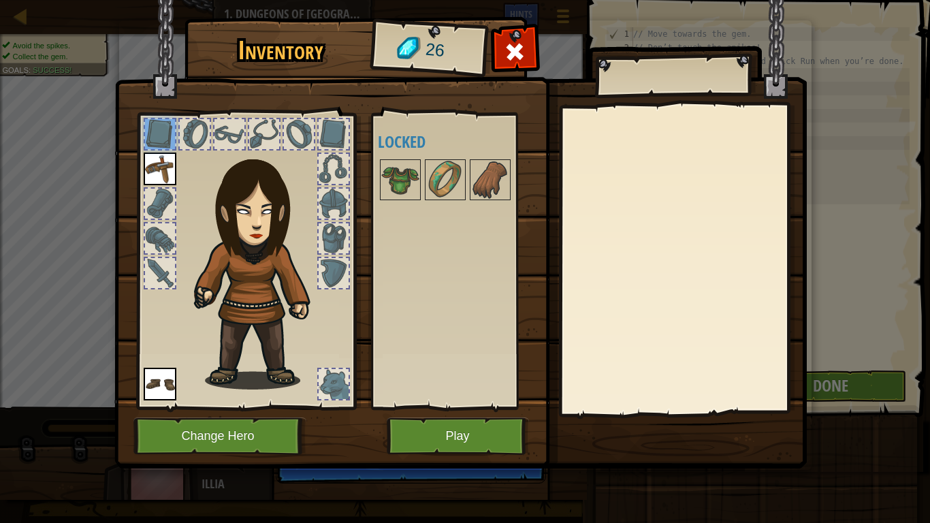
click at [189, 134] on div at bounding box center [195, 134] width 30 height 30
click at [172, 206] on div at bounding box center [160, 204] width 30 height 30
click at [166, 222] on div at bounding box center [160, 238] width 33 height 33
click at [334, 215] on div at bounding box center [334, 204] width 30 height 30
click at [329, 230] on div at bounding box center [334, 238] width 30 height 30
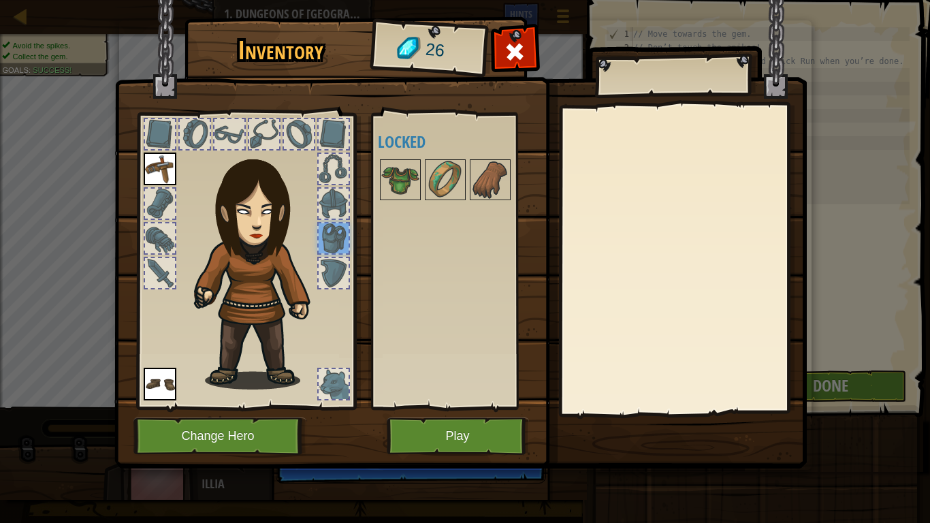
click at [336, 259] on div at bounding box center [334, 273] width 30 height 30
click at [340, 388] on div at bounding box center [334, 384] width 30 height 30
click at [445, 436] on button "Play" at bounding box center [458, 436] width 142 height 37
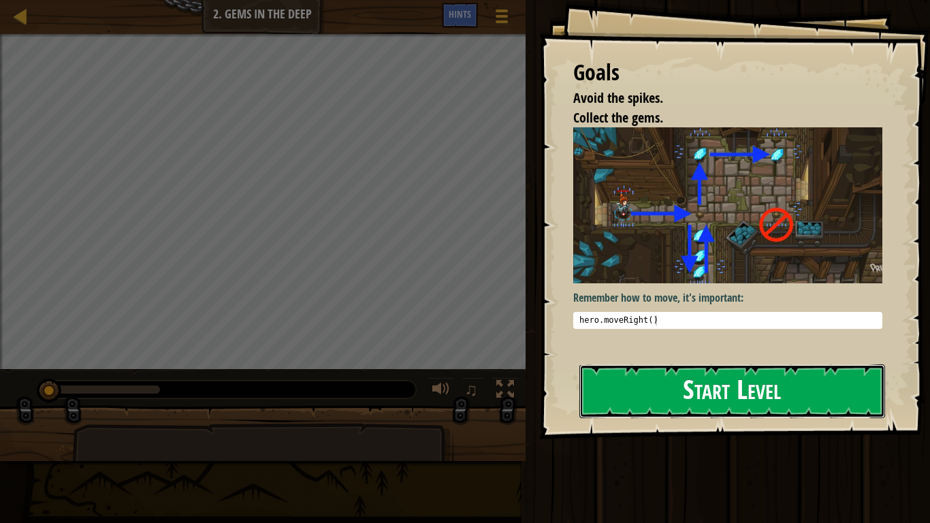
click at [622, 383] on button "Start Level" at bounding box center [733, 391] width 306 height 54
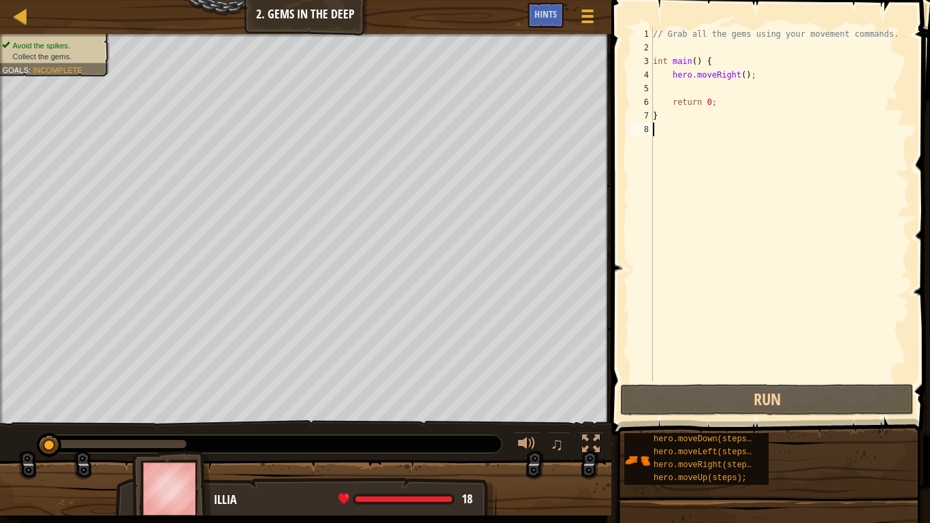
click at [719, 80] on div "// Grab all the gems using your movement commands. int main ( ) { hero . moveRi…" at bounding box center [780, 217] width 260 height 381
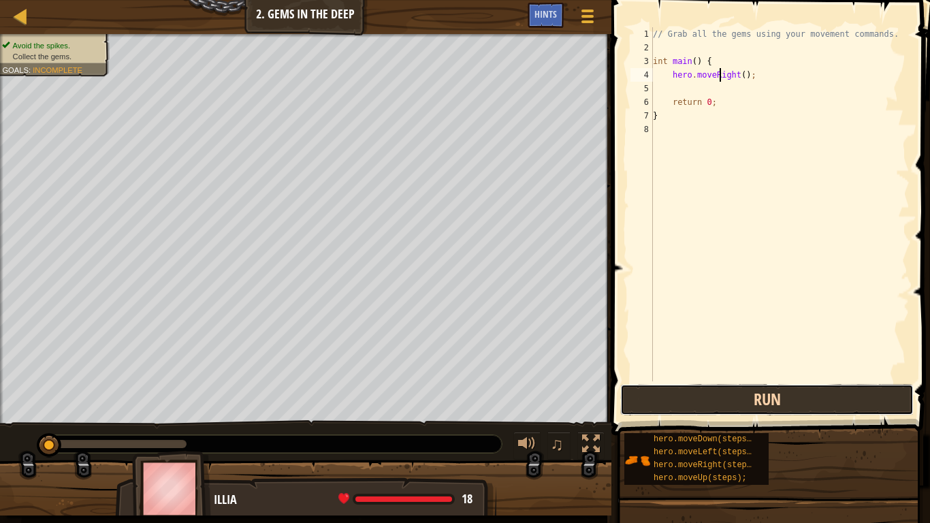
click at [766, 408] on button "Run" at bounding box center [768, 399] width 294 height 31
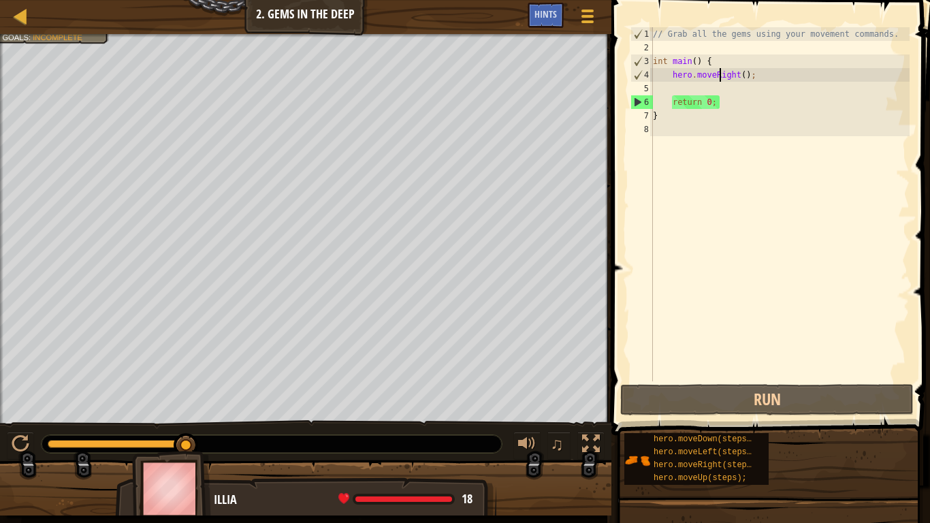
click at [667, 117] on div "// Grab all the gems using your movement commands. int main ( ) { hero . moveRi…" at bounding box center [780, 217] width 260 height 381
type textarea "}"
click at [668, 128] on div "// Grab all the gems using your movement commands. int main ( ) { hero . moveRi…" at bounding box center [780, 217] width 260 height 381
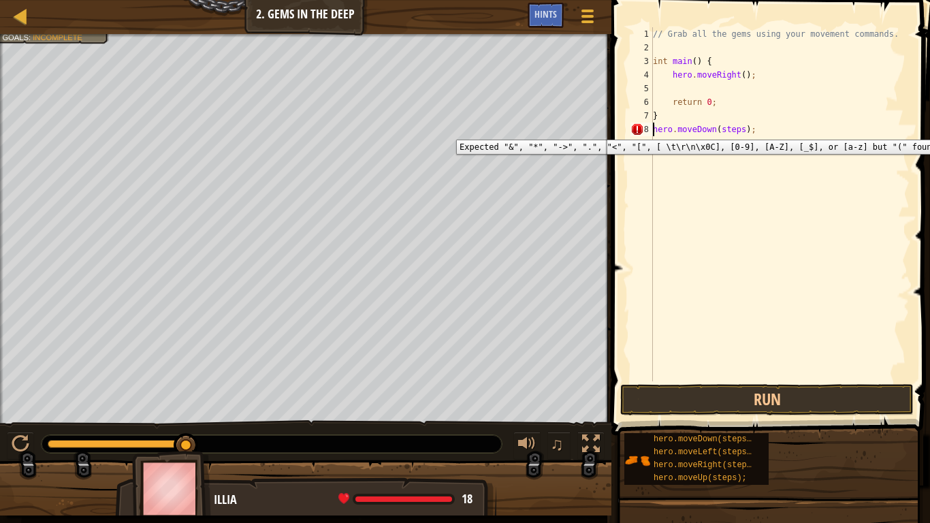
click at [647, 129] on div "8" at bounding box center [642, 130] width 22 height 14
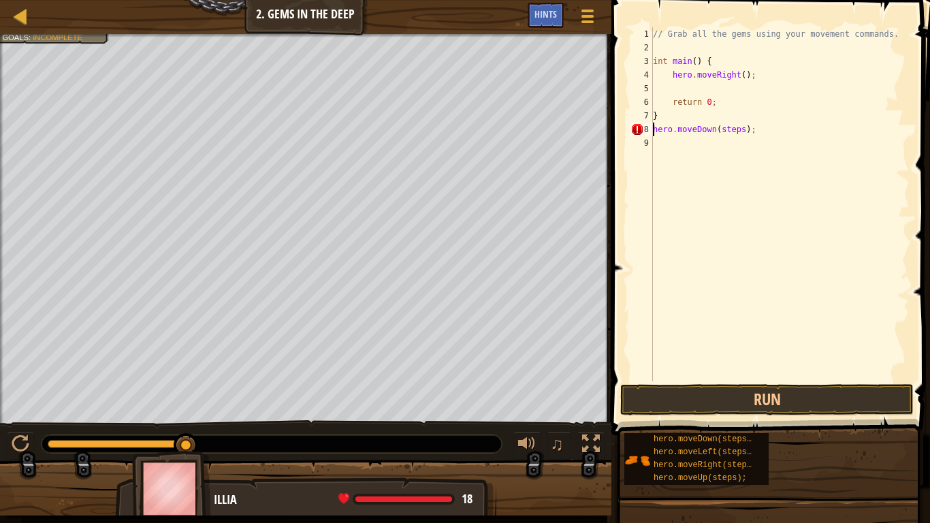
click at [736, 126] on div "// Grab all the gems using your movement commands. int main ( ) { hero . moveRi…" at bounding box center [780, 217] width 260 height 381
click at [736, 129] on div "// Grab all the gems using your movement commands. int main ( ) { hero . moveRi…" at bounding box center [780, 217] width 260 height 381
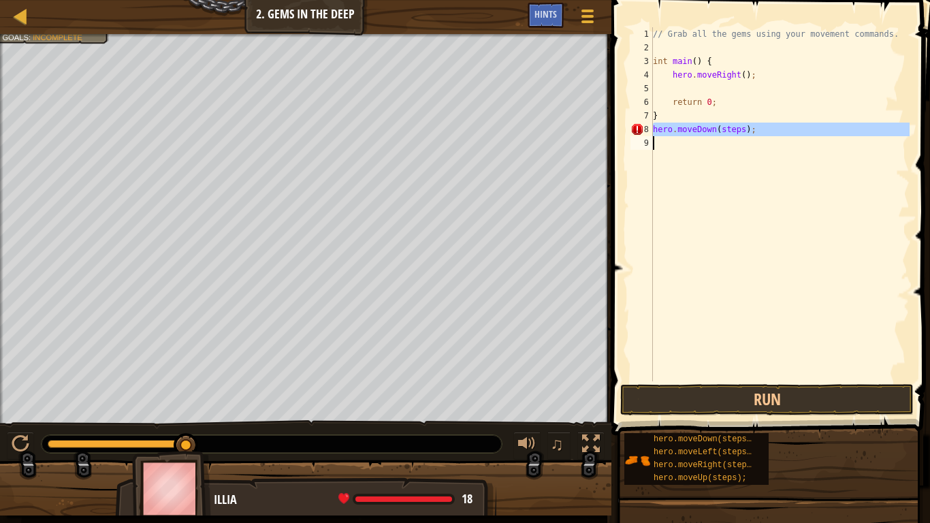
click at [736, 129] on div "// Grab all the gems using your movement commands. int main ( ) { hero . moveRi…" at bounding box center [780, 204] width 260 height 354
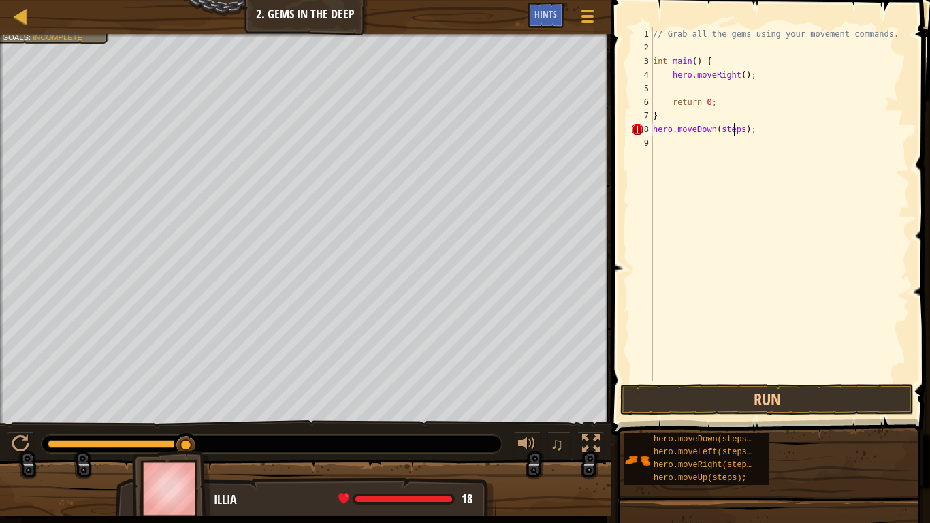
click at [736, 129] on div "// Grab all the gems using your movement commands. int main ( ) { hero . moveRi…" at bounding box center [780, 217] width 260 height 381
click at [739, 399] on button "Run" at bounding box center [768, 399] width 294 height 31
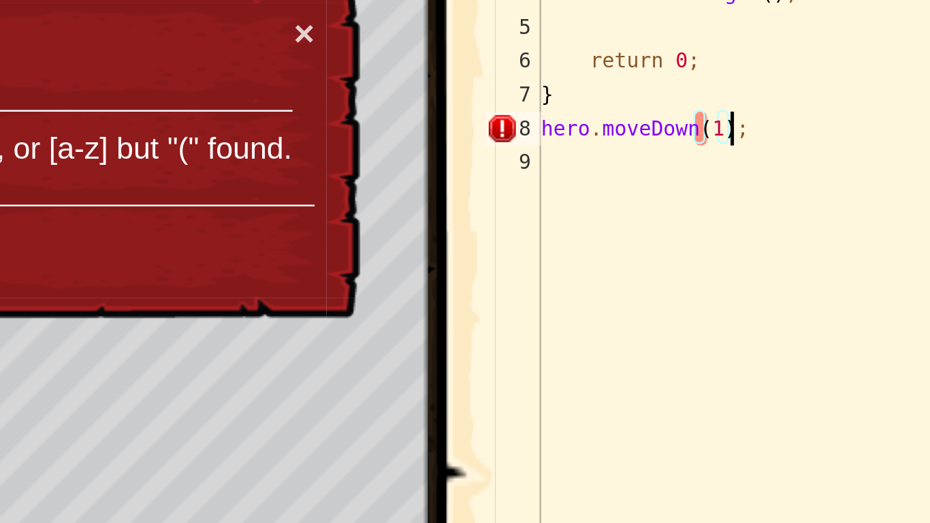
click at [728, 129] on div "// Grab all the gems using your movement commands. int main ( ) { hero . moveRi…" at bounding box center [780, 217] width 260 height 381
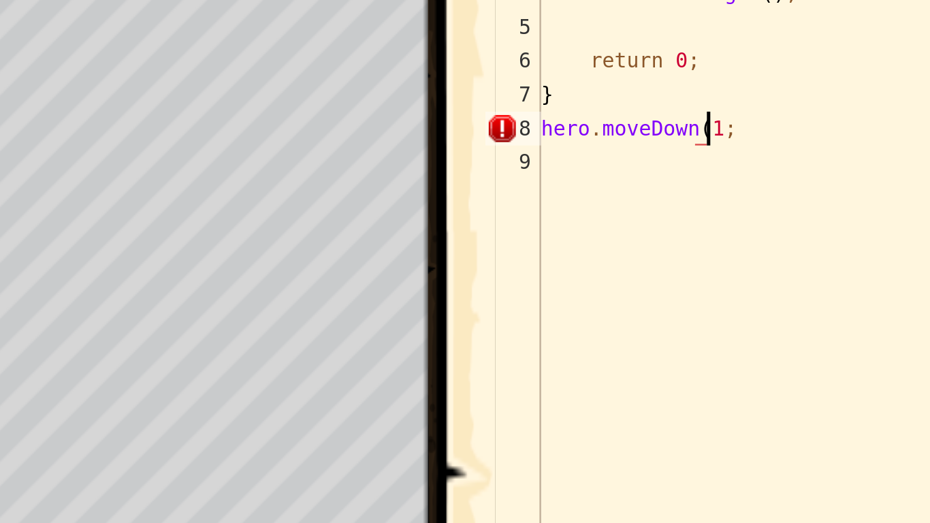
click at [719, 128] on div "// Grab all the gems using your movement commands. int main ( ) { hero . moveRi…" at bounding box center [780, 217] width 260 height 381
type textarea "hero.moveDown1;"
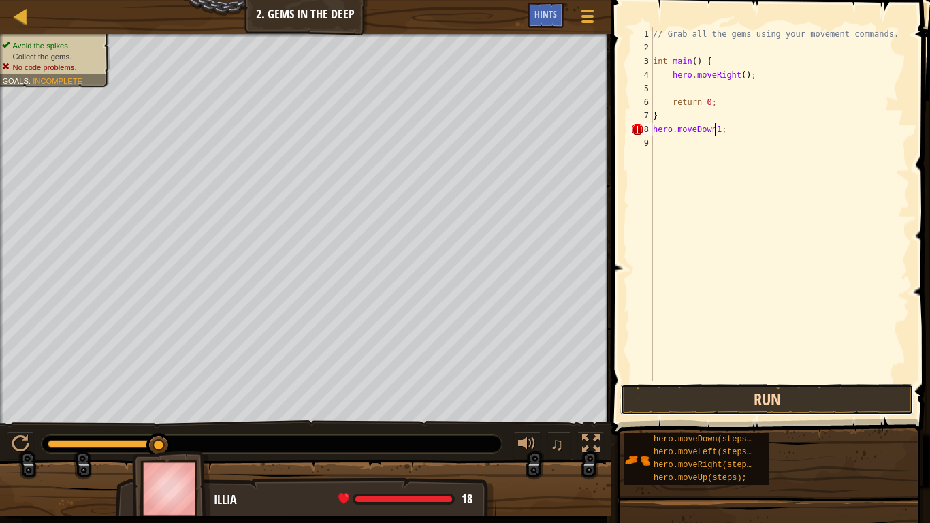
click at [795, 411] on button "Run" at bounding box center [768, 399] width 294 height 31
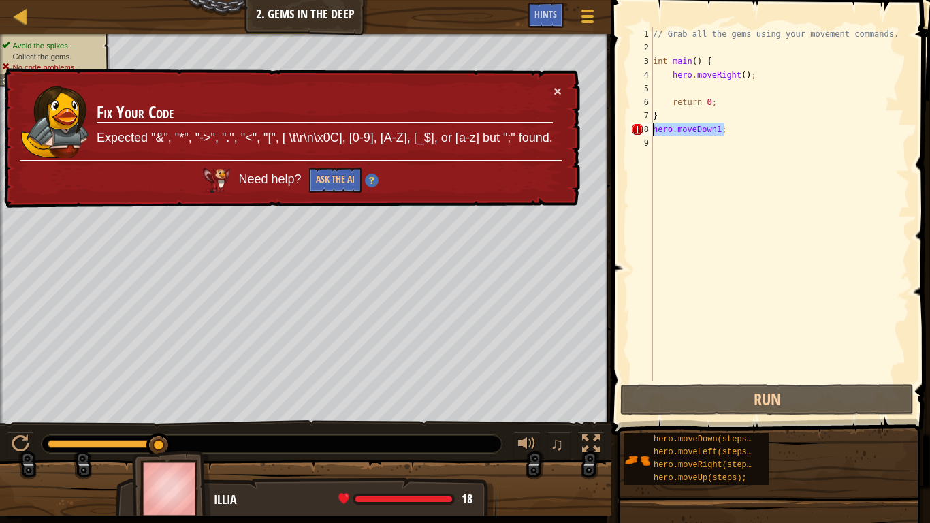
drag, startPoint x: 758, startPoint y: 131, endPoint x: 636, endPoint y: 131, distance: 121.9
click at [636, 131] on div "hero.moveDown1; 1 2 3 4 5 6 7 8 9 // Grab all the gems using your movement comm…" at bounding box center [769, 204] width 282 height 354
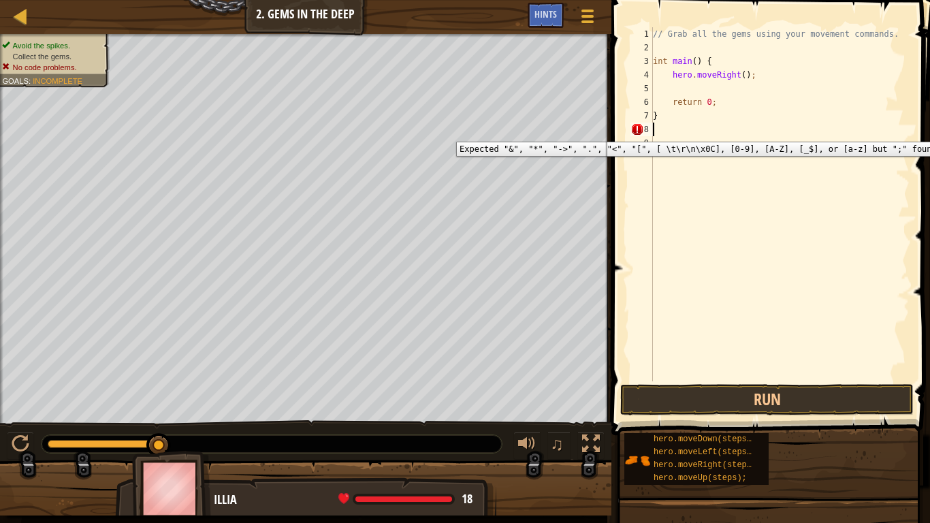
scroll to position [6, 0]
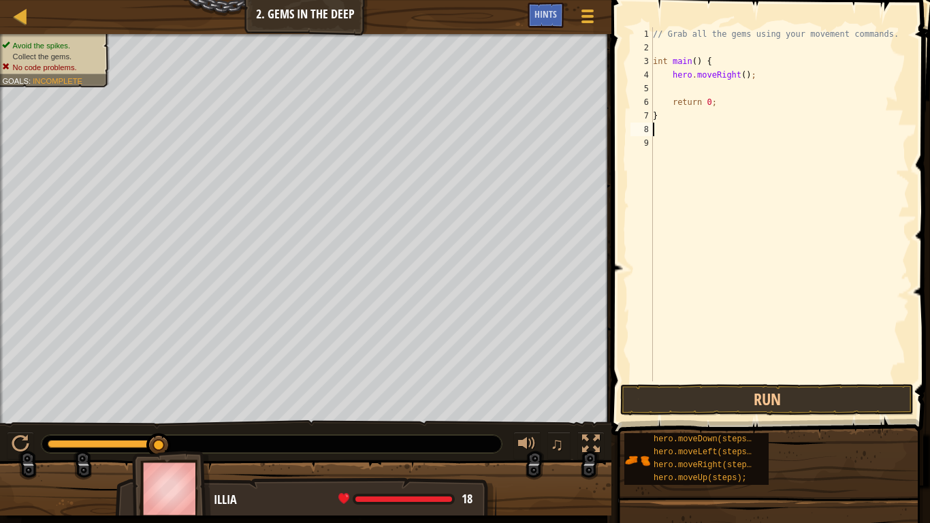
click at [744, 76] on div "// Grab all the gems using your movement commands. int main ( ) { hero . moveRi…" at bounding box center [780, 217] width 260 height 381
click at [670, 89] on div "// Grab all the gems using your movement commands. int main ( ) { hero . moveRi…" at bounding box center [780, 217] width 260 height 381
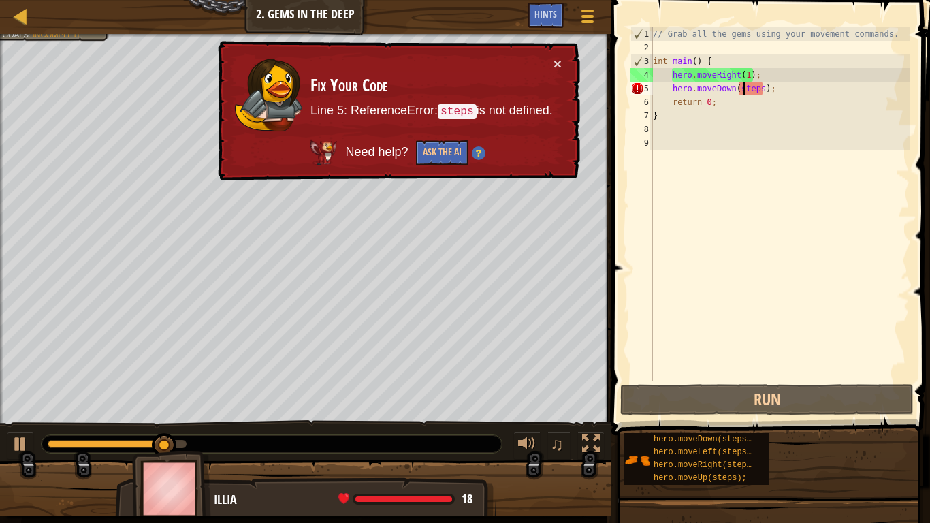
click at [746, 84] on div "// Grab all the gems using your movement commands. int main ( ) { hero . moveRi…" at bounding box center [780, 217] width 260 height 381
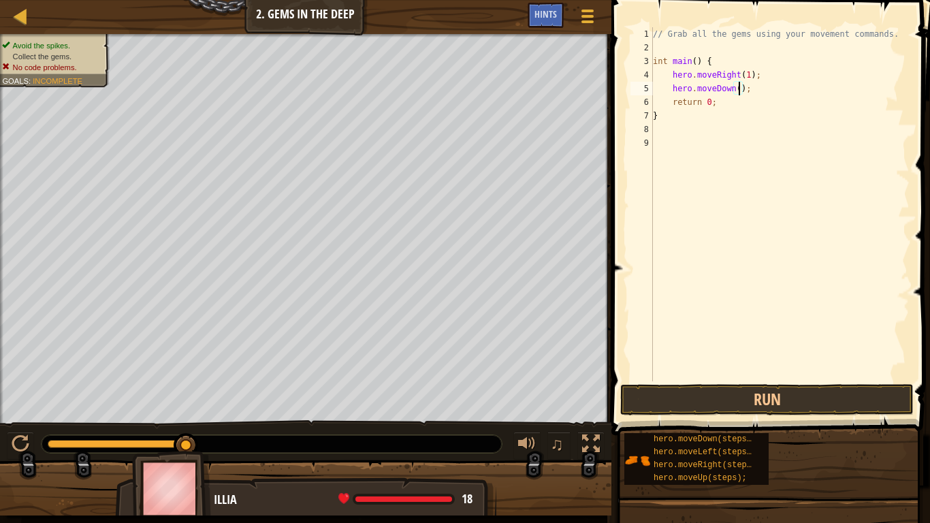
type textarea "hero.moveDown(1);"
click at [654, 397] on button "Run" at bounding box center [768, 399] width 294 height 31
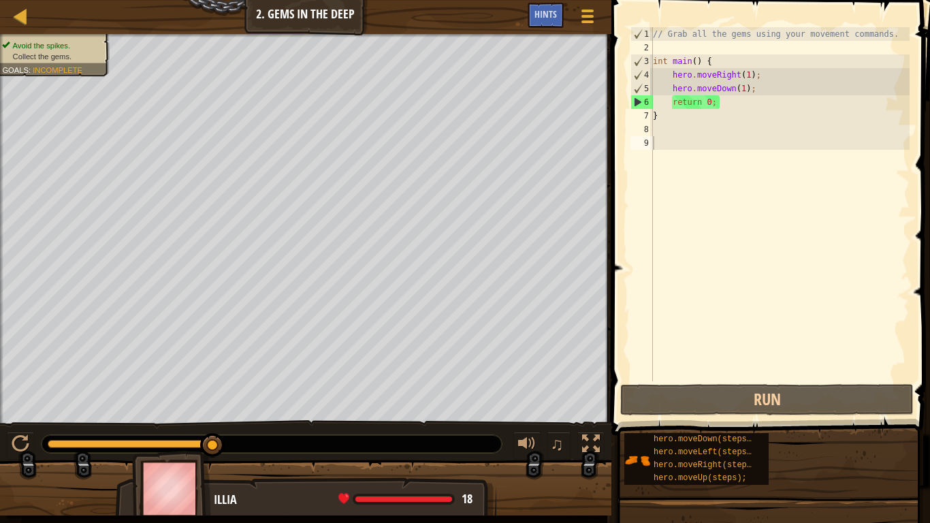
drag, startPoint x: 725, startPoint y: 486, endPoint x: 727, endPoint y: 498, distance: 12.4
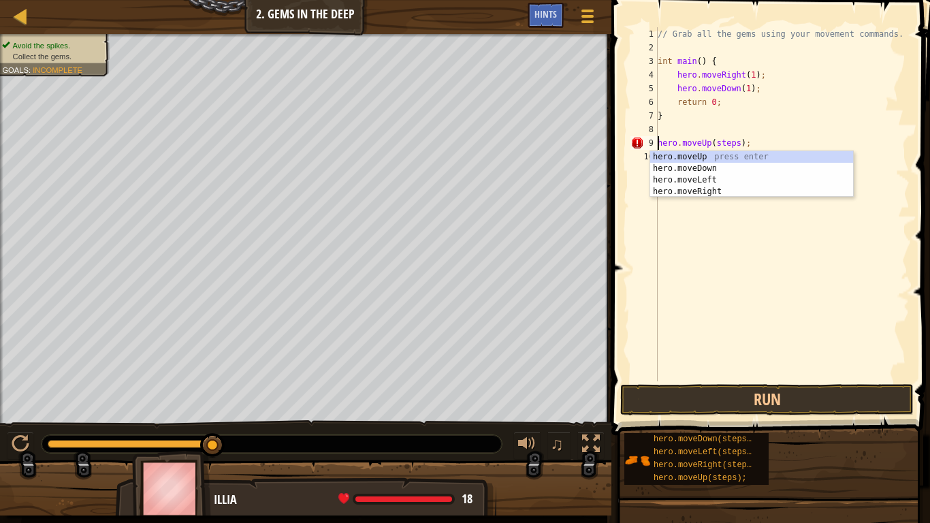
type textarea "\hero.moveUp(steps);"
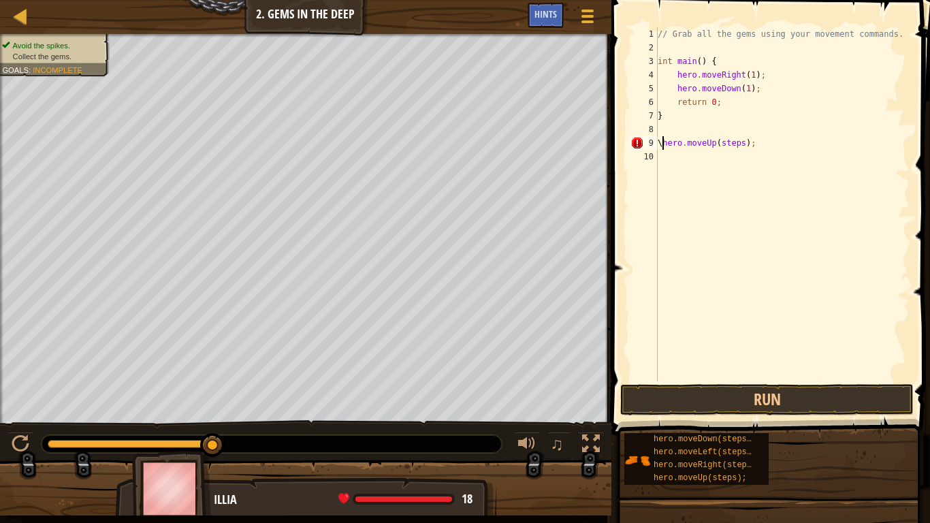
scroll to position [6, 1]
click at [788, 155] on div "// Grab all the gems using your movement commands. int main ( ) { hero . moveRi…" at bounding box center [782, 217] width 255 height 381
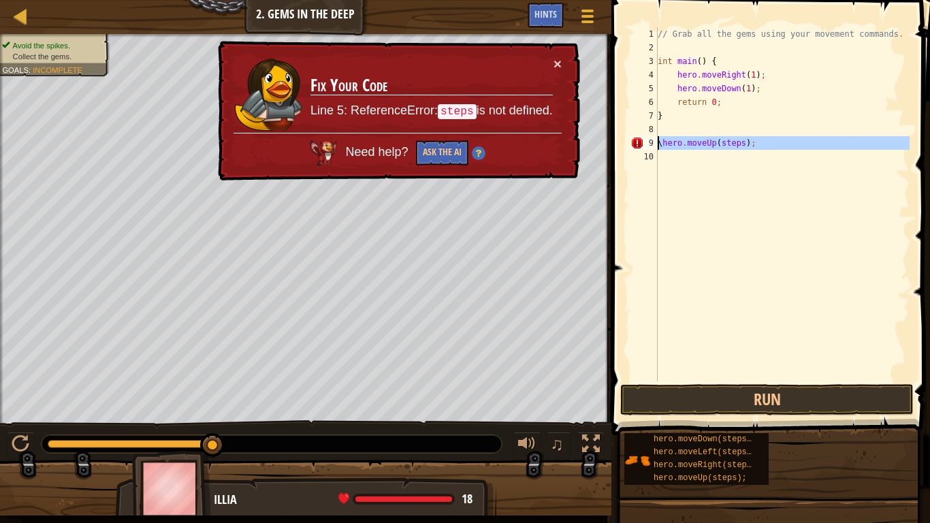
drag, startPoint x: 788, startPoint y: 155, endPoint x: 636, endPoint y: 141, distance: 152.5
click at [636, 141] on div "1 2 3 4 5 6 7 8 9 10 // Grab all the gems using your movement commands. int mai…" at bounding box center [769, 204] width 282 height 354
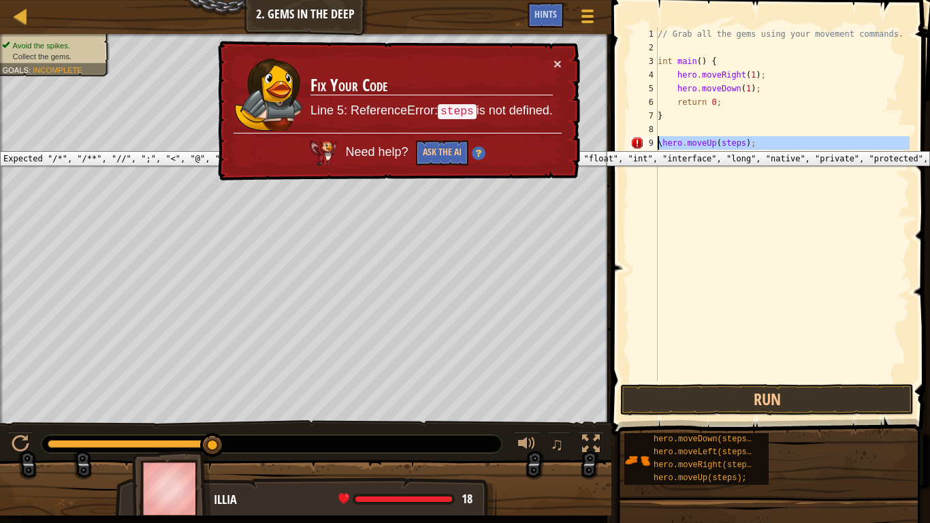
type textarea "\"
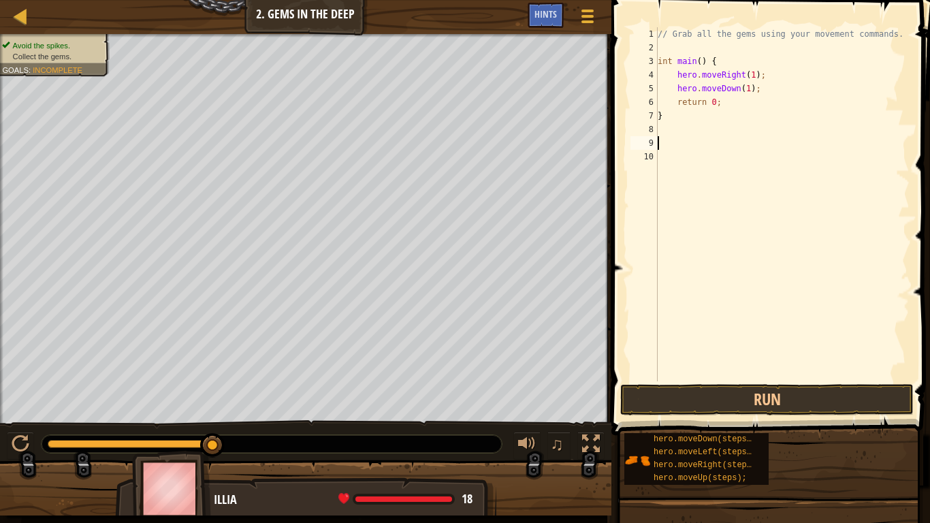
click at [664, 102] on div "// Grab all the gems using your movement commands. int main ( ) { hero . moveRi…" at bounding box center [782, 217] width 255 height 381
type textarea "return 0;"
click at [688, 107] on div "// Grab all the gems using your movement commands. int main ( ) { hero . moveRi…" at bounding box center [782, 217] width 255 height 381
click at [753, 106] on div "// Grab all the gems using your movement commands. int main ( ) { hero . moveRi…" at bounding box center [782, 204] width 255 height 354
click at [718, 104] on div "// Grab all the gems using your movement commands. int main ( ) { hero . moveRi…" at bounding box center [782, 217] width 255 height 381
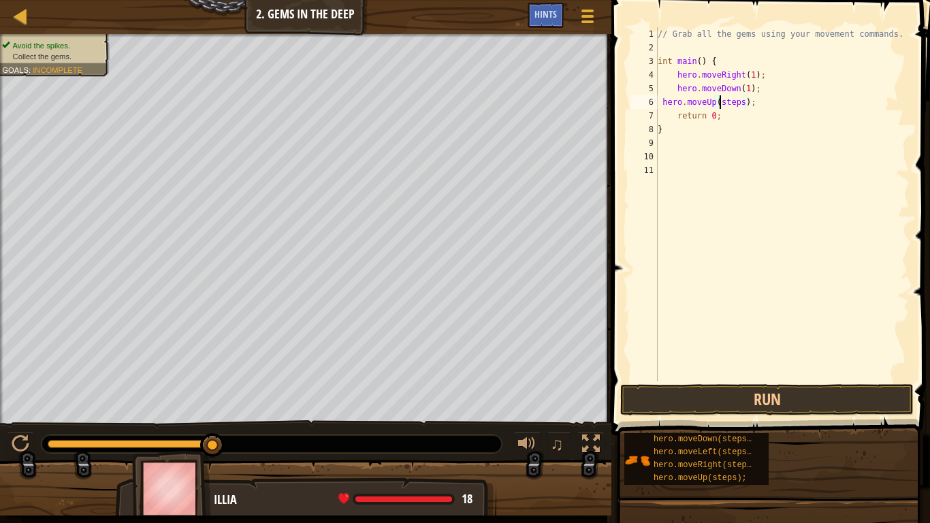
click at [718, 104] on div "// Grab all the gems using your movement commands. int main ( ) { hero . moveRi…" at bounding box center [782, 217] width 255 height 381
type textarea "hero.moveUp(1);"
click at [717, 374] on div "// Grab all the gems using your movement commands. int main ( ) { hero . moveRi…" at bounding box center [782, 217] width 255 height 381
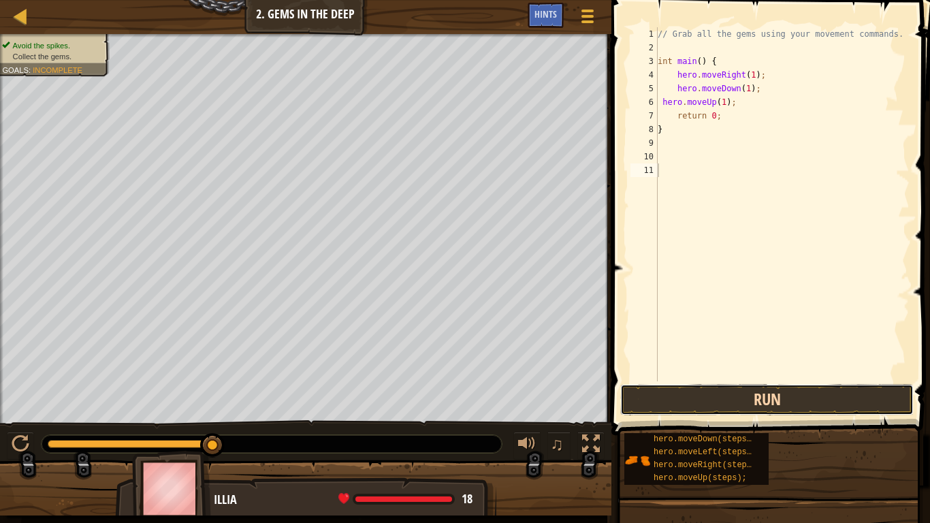
click at [710, 408] on button "Run" at bounding box center [768, 399] width 294 height 31
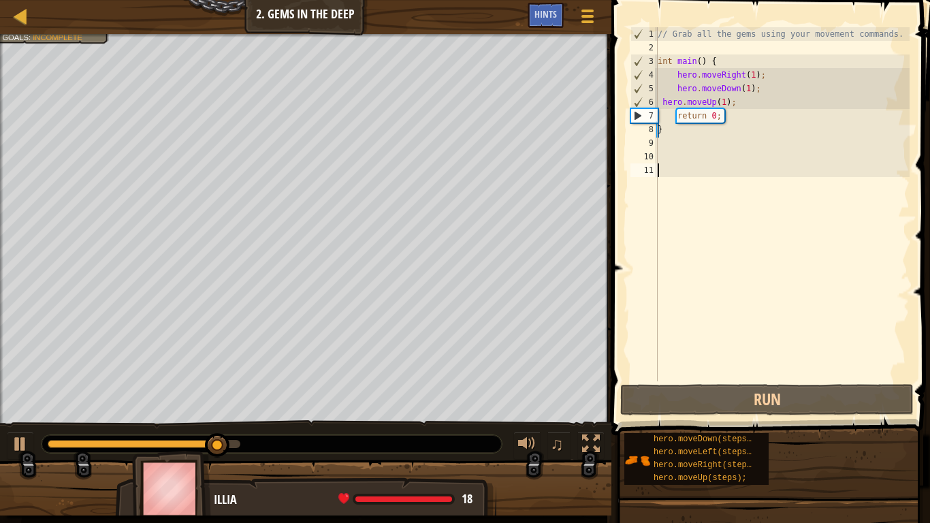
click at [688, 141] on div "// Grab all the gems using your movement commands. int main ( ) { hero . moveRi…" at bounding box center [782, 217] width 255 height 381
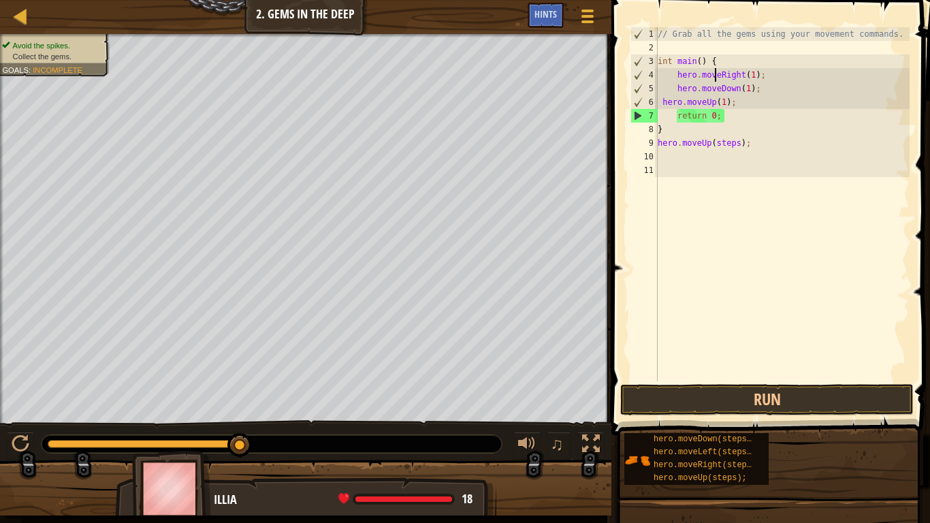
click at [717, 80] on div "// Grab all the gems using your movement commands. int main ( ) { hero . moveRi…" at bounding box center [782, 217] width 255 height 381
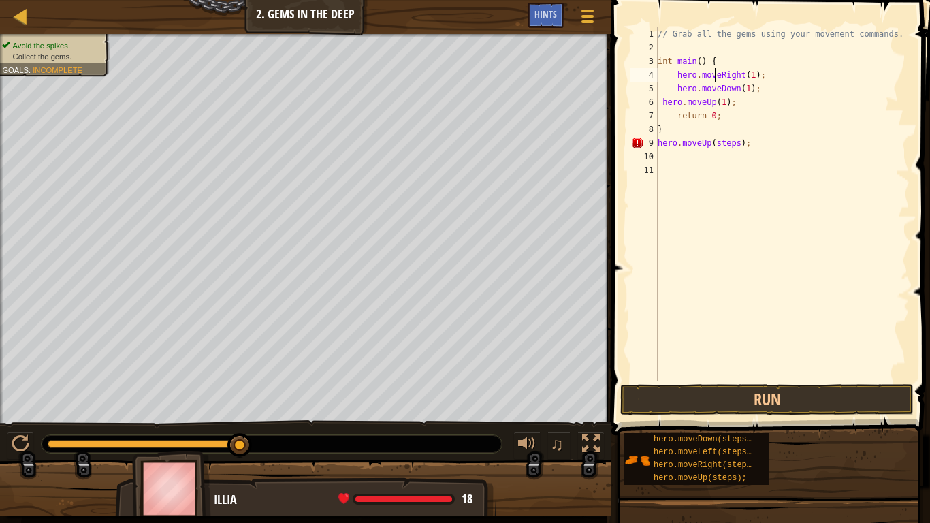
click at [727, 142] on div "// Grab all the gems using your movement commands. int main ( ) { hero . moveRi…" at bounding box center [782, 217] width 255 height 381
click at [775, 397] on button "Run" at bounding box center [768, 399] width 294 height 31
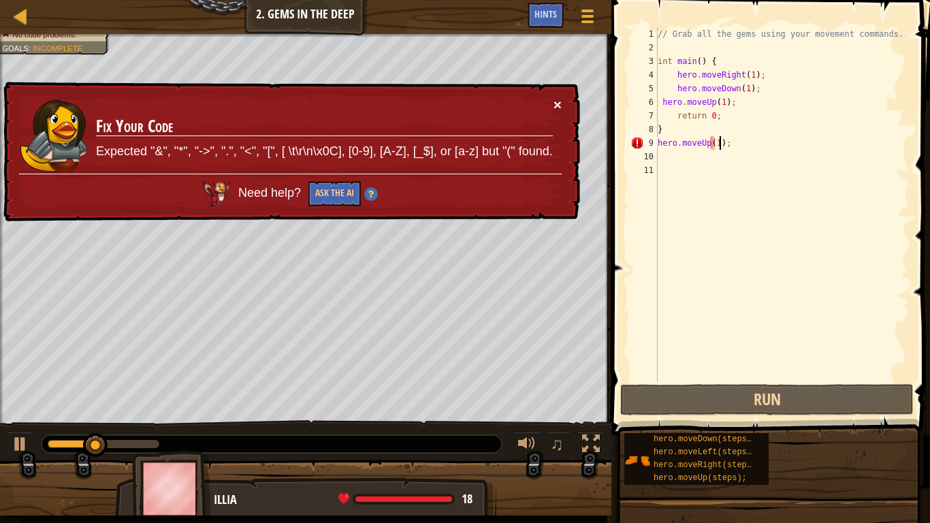
click at [558, 101] on button "×" at bounding box center [558, 104] width 8 height 14
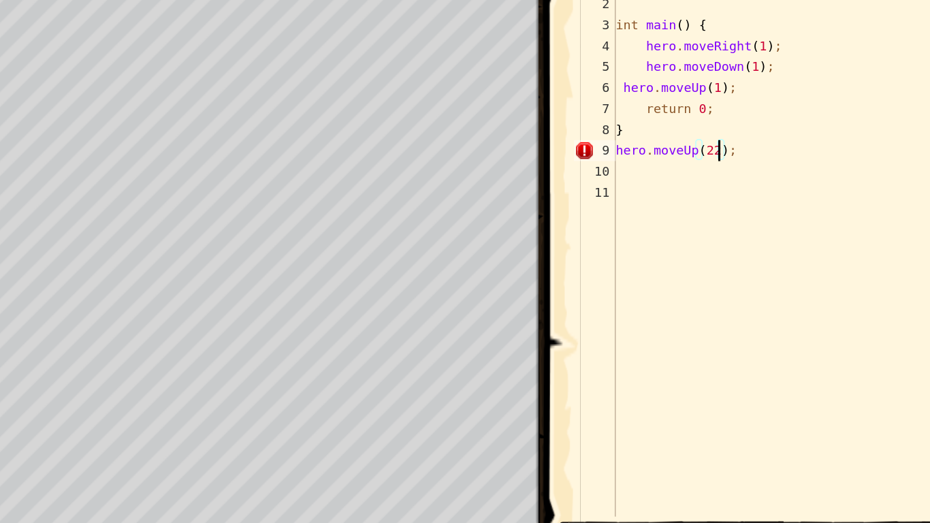
scroll to position [6, 10]
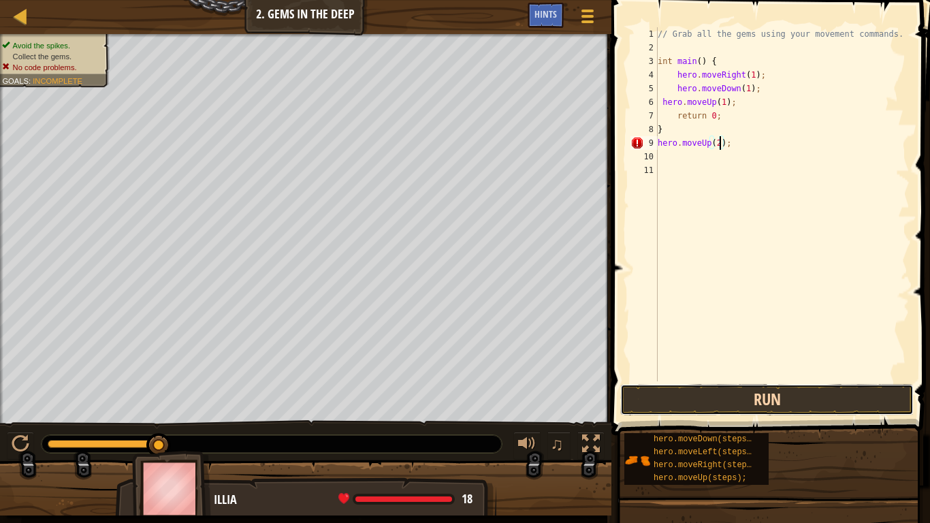
click at [794, 397] on button "Run" at bounding box center [768, 399] width 294 height 31
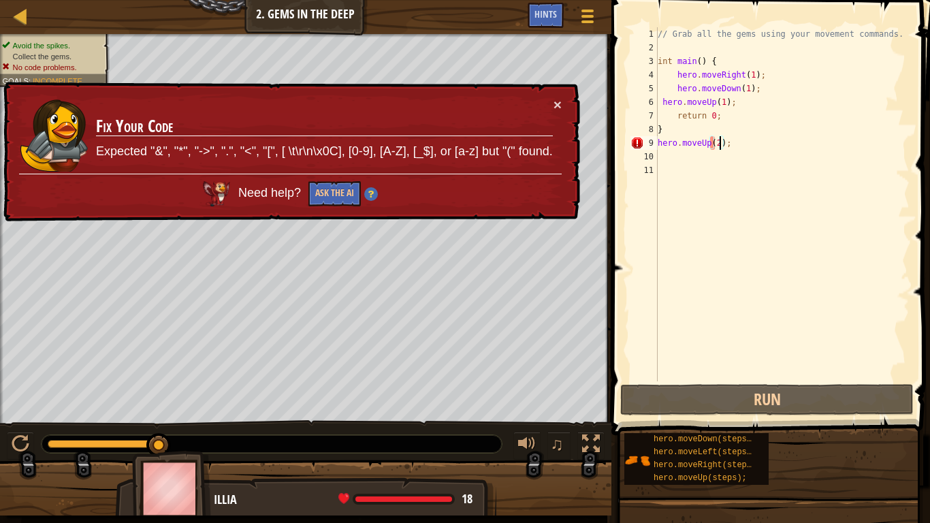
type textarea "hero.moveUp();"
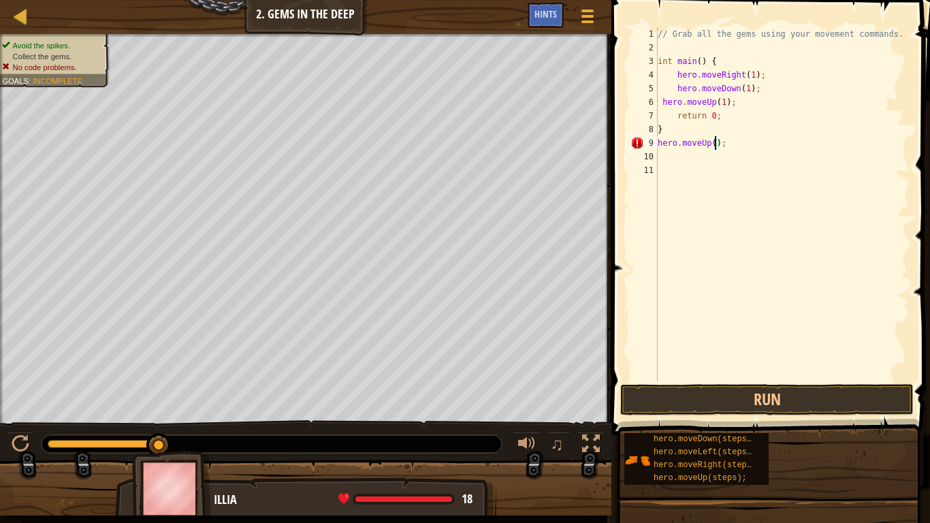
scroll to position [6, 1]
type textarea "]"
click at [715, 140] on div "// Grab all the gems using your movement commands. int main ( ) { hero . moveRi…" at bounding box center [782, 217] width 255 height 381
type textarea "hero.moveUp();"
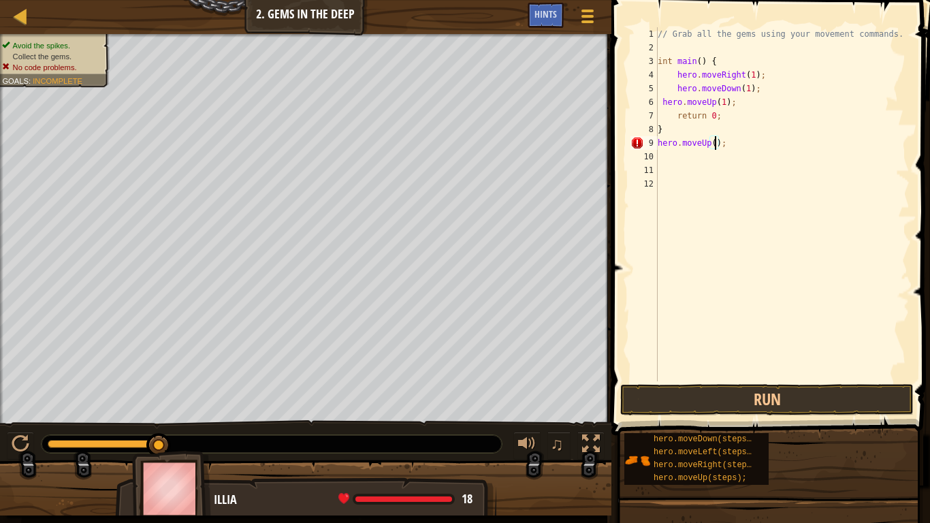
type textarea "1"
click at [716, 138] on div "// Grab all the gems using your movement commands. int main ( ) { hero . moveRi…" at bounding box center [782, 217] width 255 height 381
type textarea "hero.moveUp(2);"
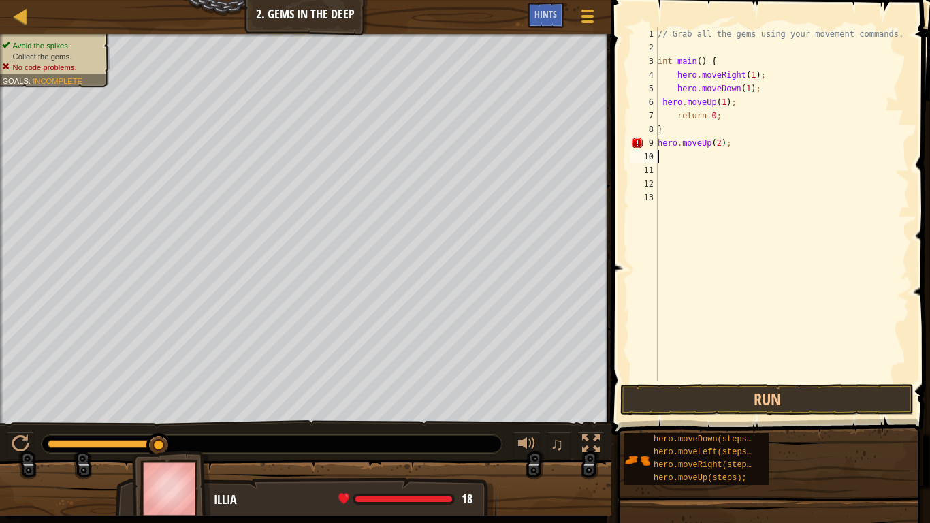
click at [744, 148] on div "// Grab all the gems using your movement commands. int main ( ) { hero . moveRi…" at bounding box center [782, 217] width 255 height 381
click at [792, 392] on button "Run" at bounding box center [768, 399] width 294 height 31
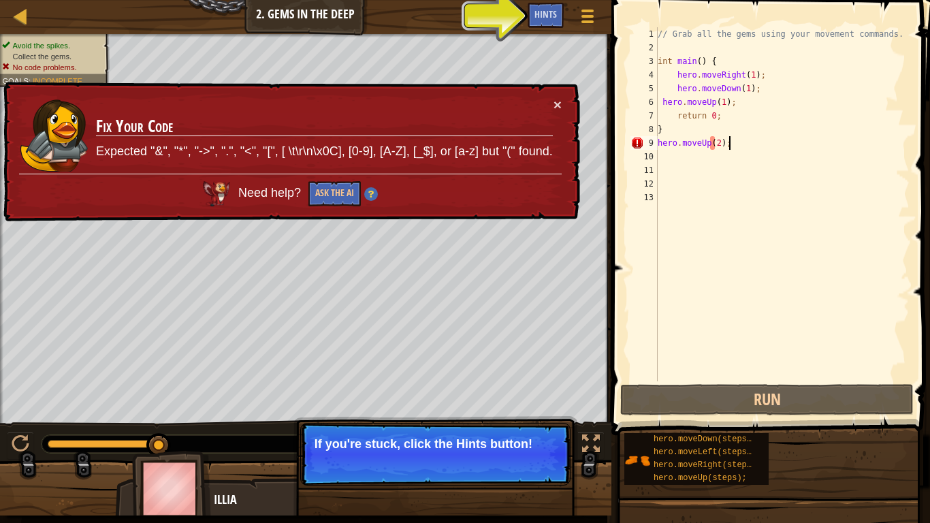
click at [718, 142] on div "// Grab all the gems using your movement commands. int main ( ) { hero . moveRi…" at bounding box center [782, 217] width 255 height 381
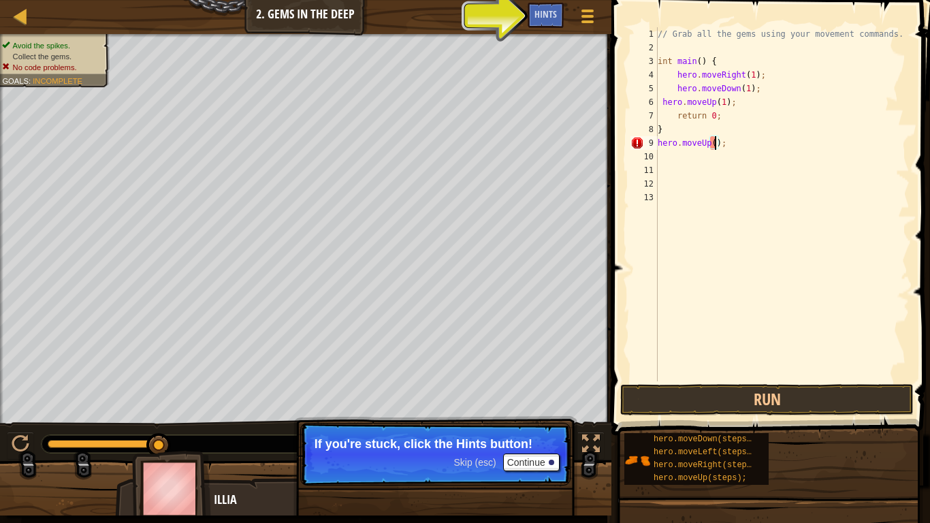
scroll to position [6, 9]
type textarea "hero.moveUp(1);"
click at [814, 405] on button "Run" at bounding box center [768, 399] width 294 height 31
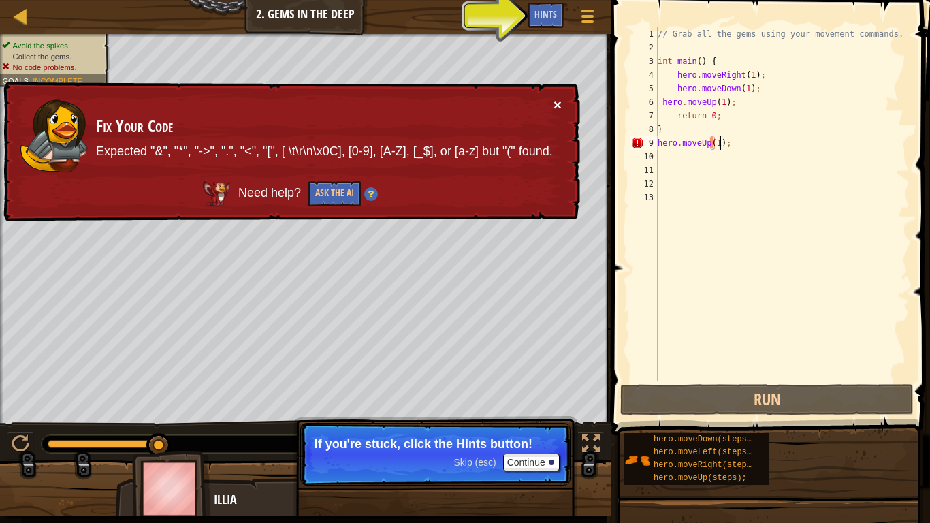
click at [559, 104] on button "×" at bounding box center [558, 104] width 8 height 14
